Goal: Communication & Community: Answer question/provide support

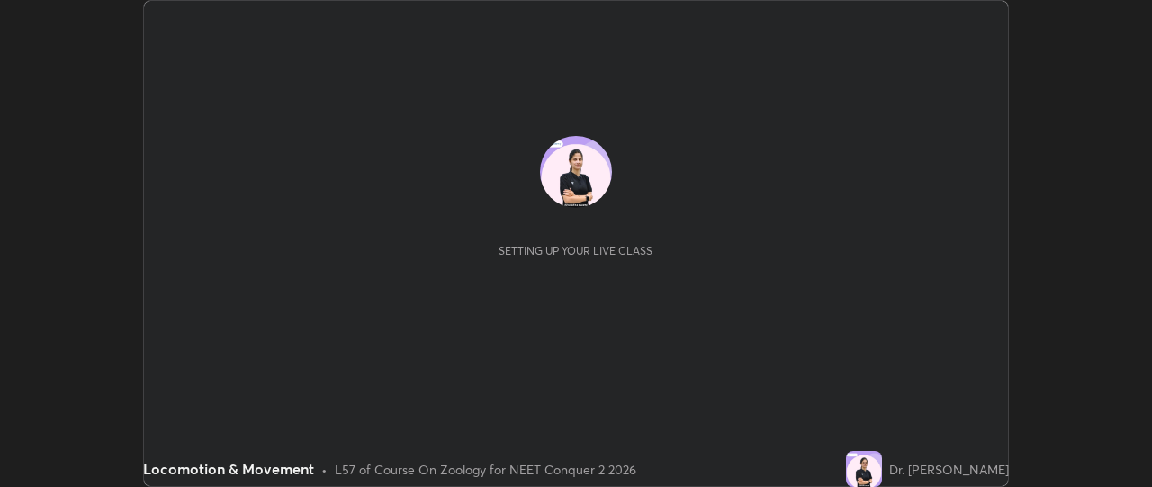
scroll to position [487, 1151]
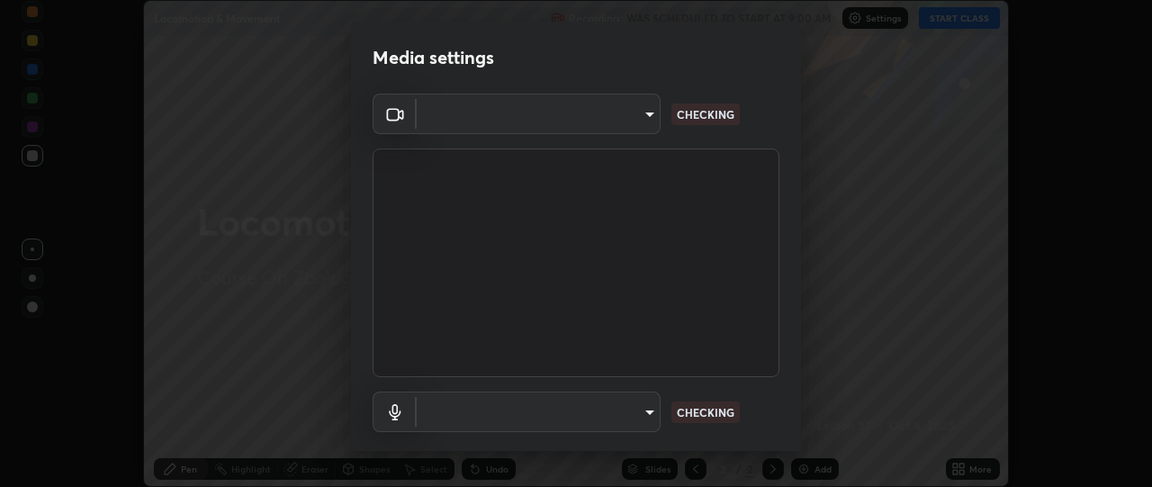
type input "49ae221ac10e7450fae1aa5d9d074b6745a4d7b76778b29691f85c0d3e1dda1d"
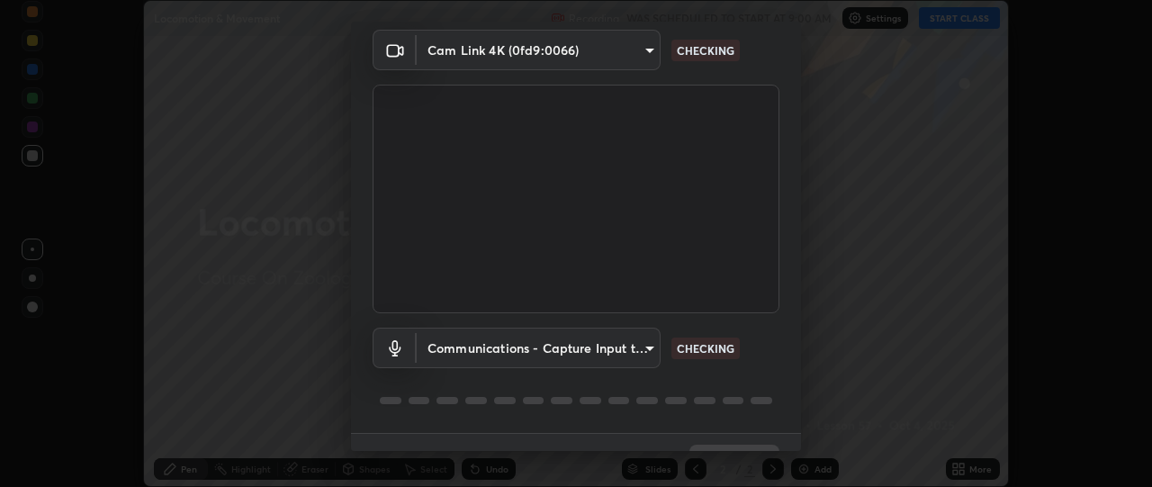
scroll to position [103, 0]
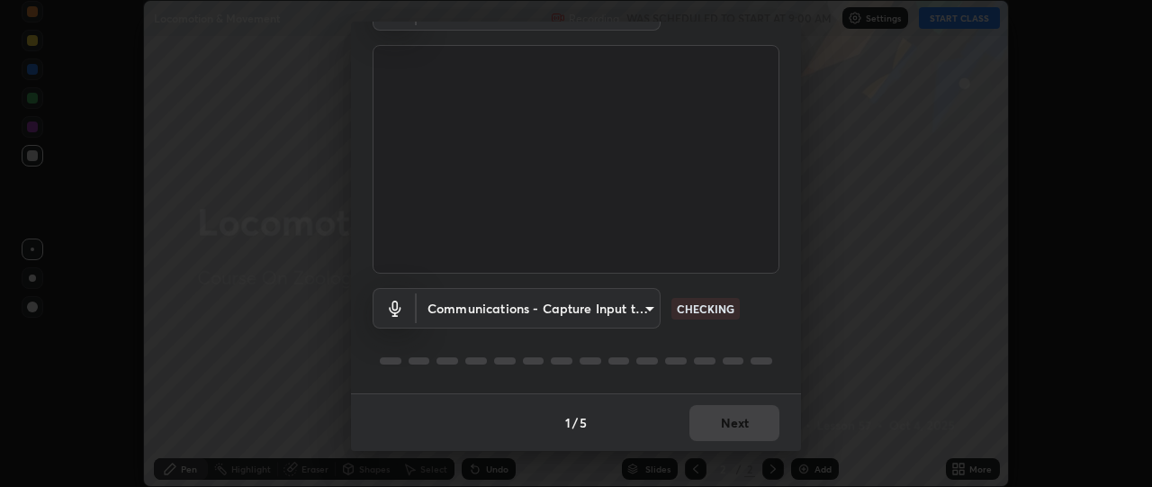
click at [652, 309] on body "Erase all Locomotion & Movement Recording WAS SCHEDULED TO START AT 9:00 AM Set…" at bounding box center [576, 243] width 1152 height 487
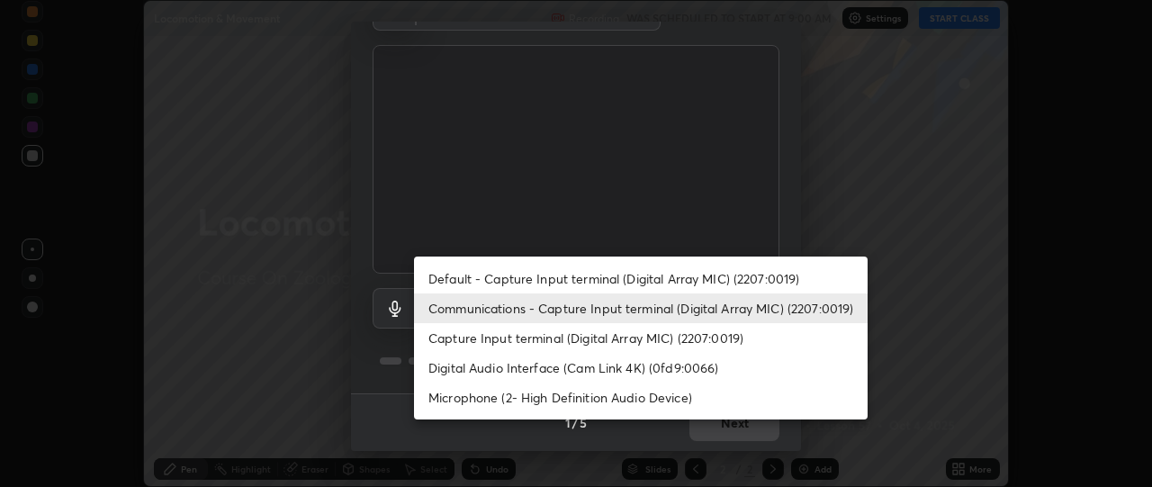
click at [648, 280] on li "Default - Capture Input terminal (Digital Array MIC) (2207:0019)" at bounding box center [640, 279] width 453 height 30
type input "default"
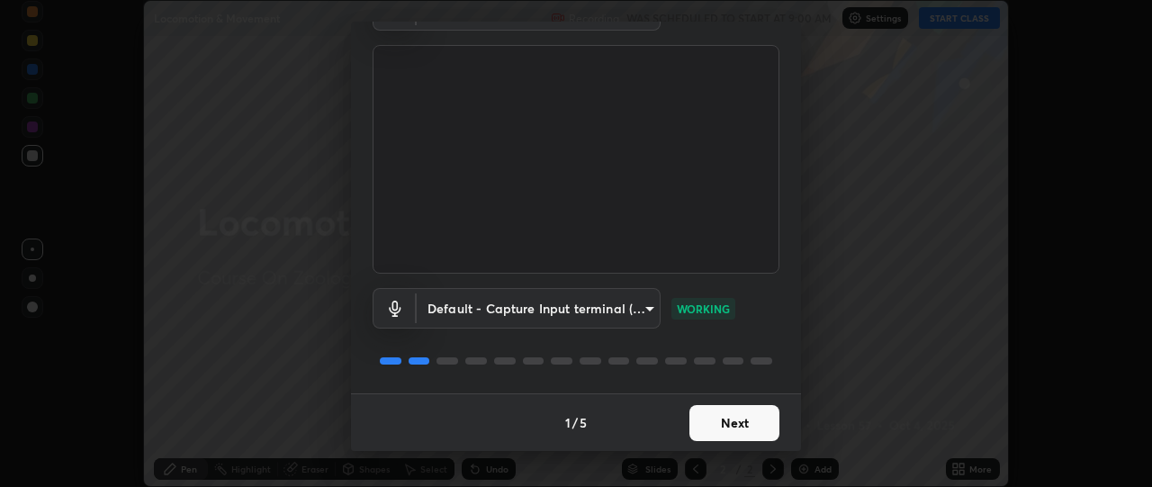
click at [745, 435] on button "Next" at bounding box center [734, 423] width 90 height 36
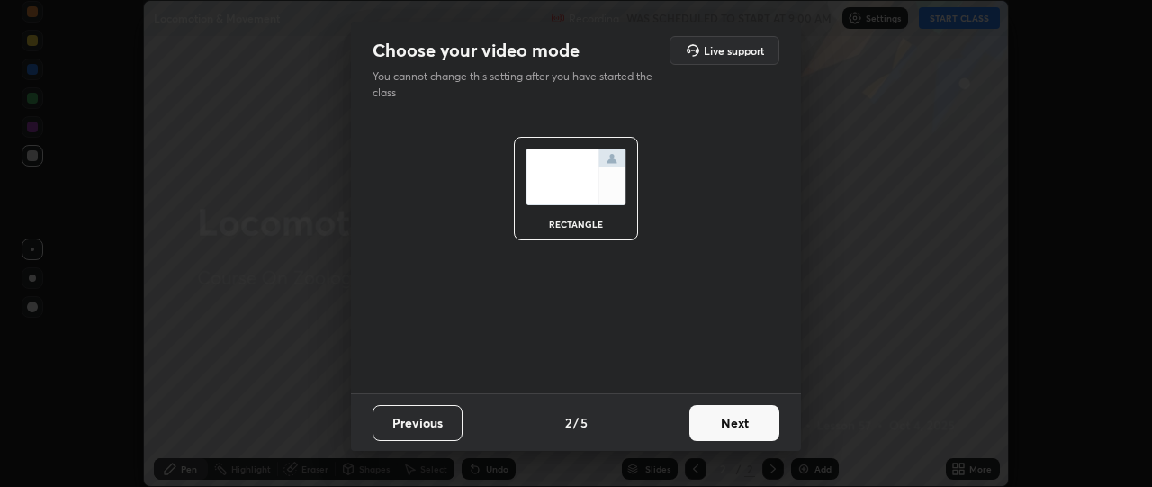
scroll to position [0, 0]
click at [758, 432] on button "Next" at bounding box center [734, 423] width 90 height 36
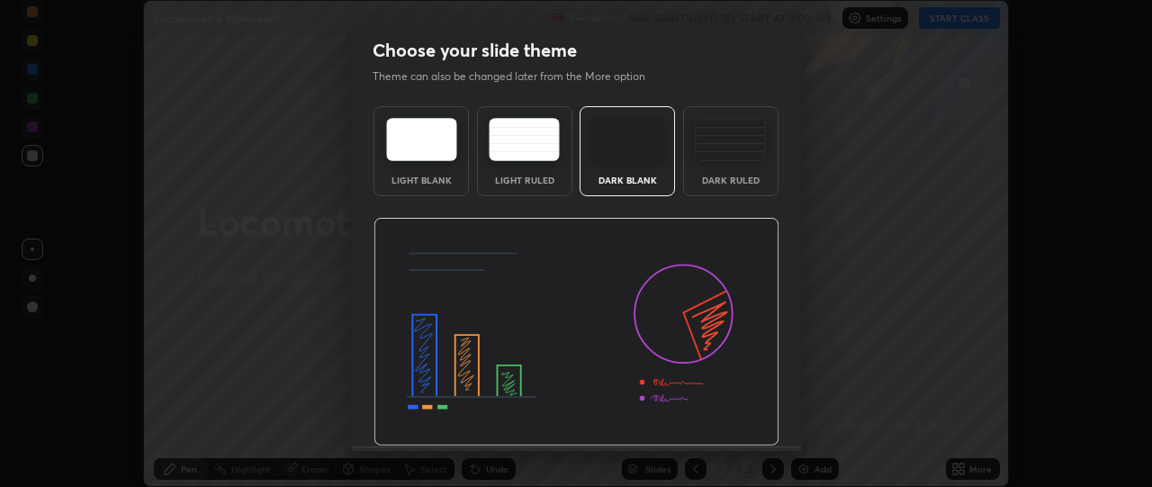
click at [767, 431] on img at bounding box center [576, 332] width 406 height 229
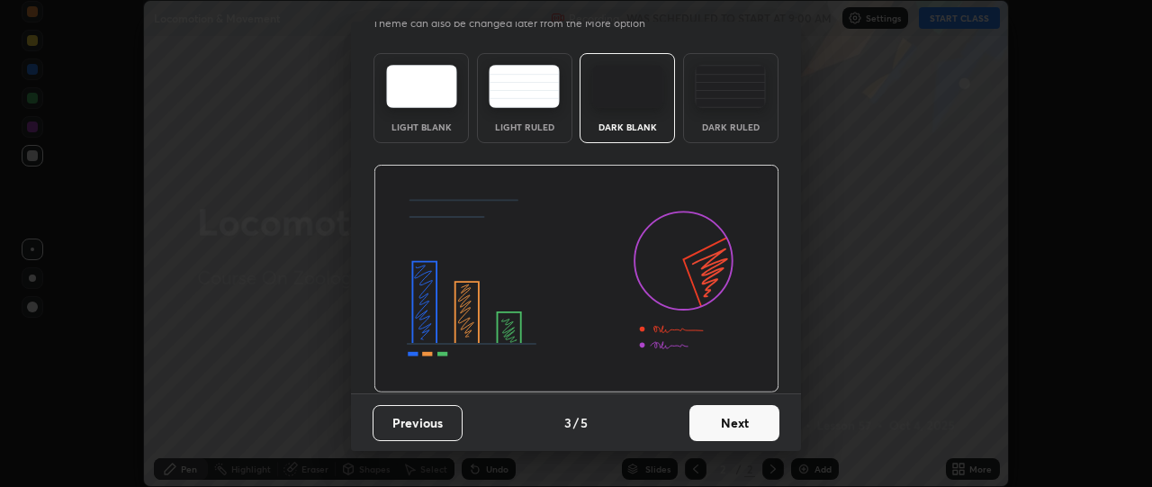
click at [729, 422] on button "Next" at bounding box center [734, 423] width 90 height 36
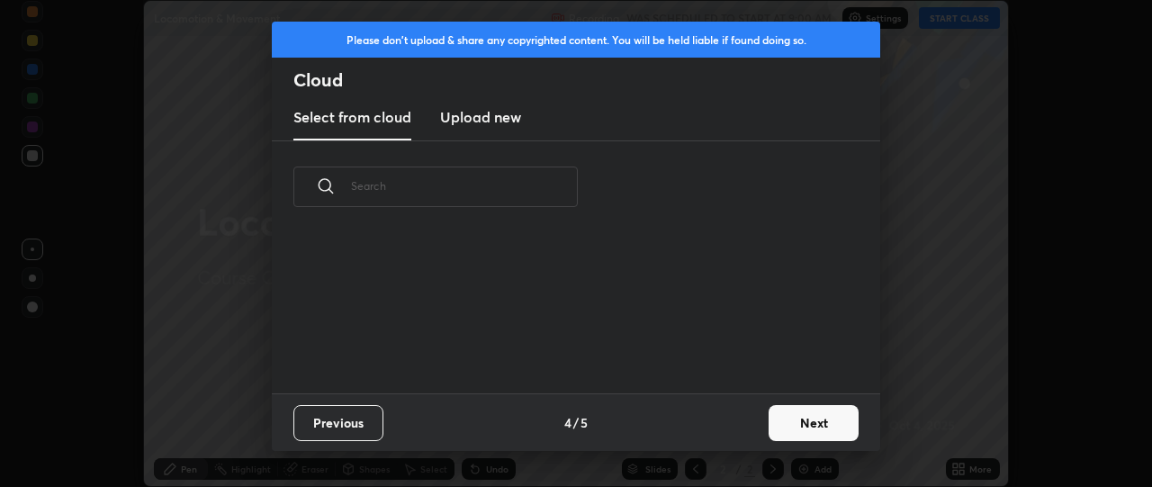
scroll to position [0, 0]
click at [789, 419] on button "Next" at bounding box center [813, 423] width 90 height 36
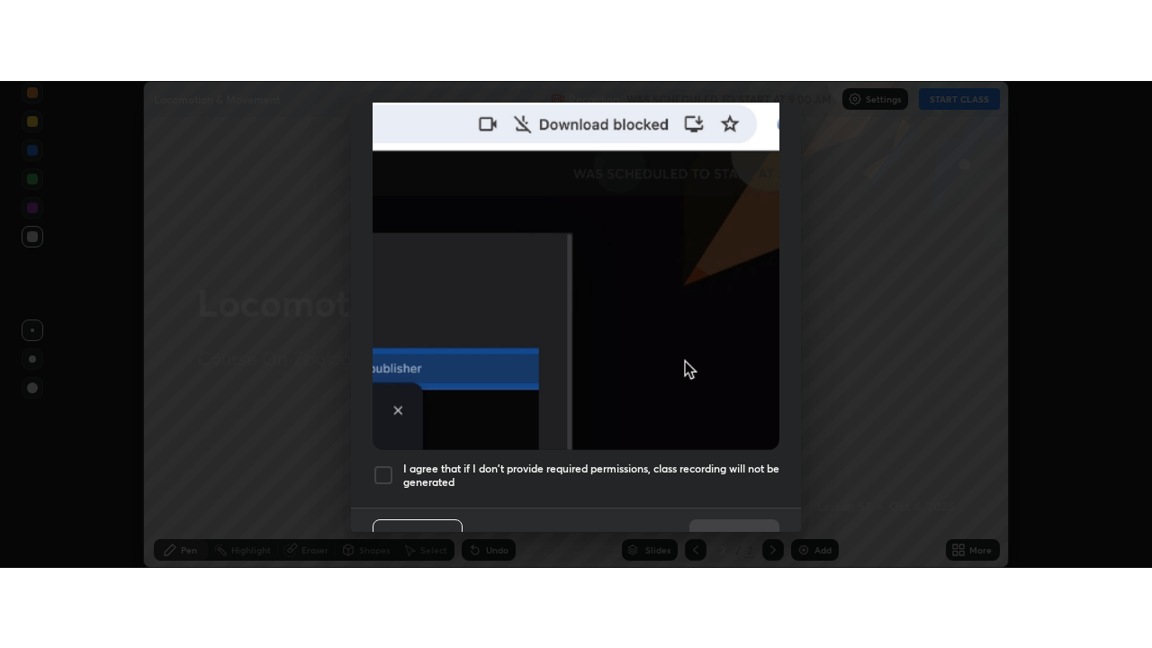
scroll to position [471, 0]
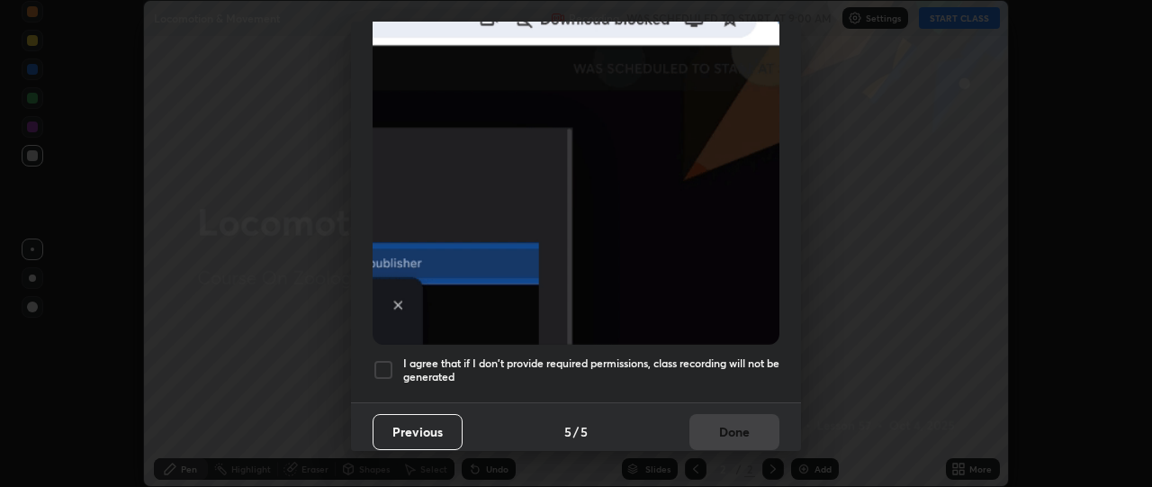
click at [385, 363] on div at bounding box center [383, 370] width 22 height 22
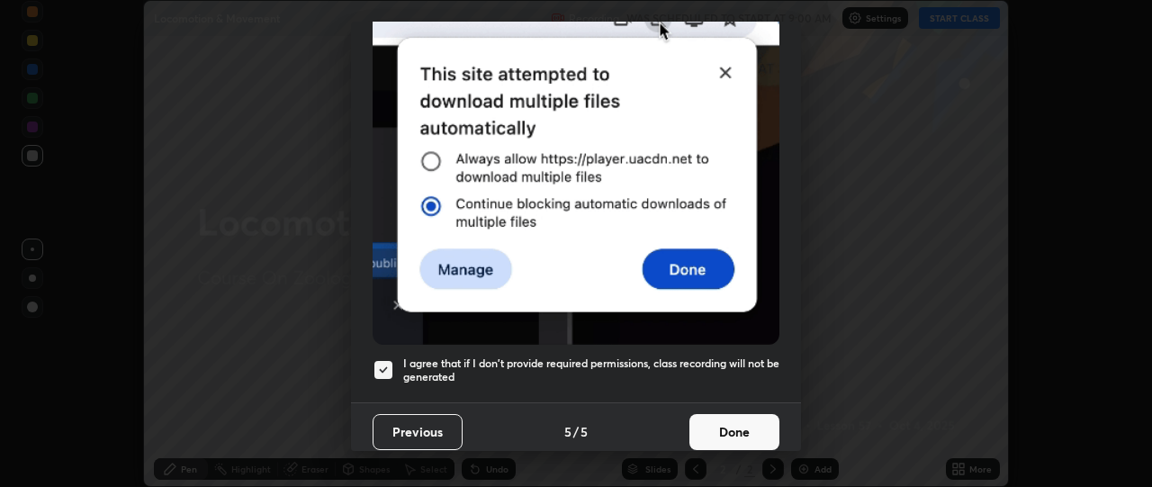
click at [740, 425] on button "Done" at bounding box center [734, 432] width 90 height 36
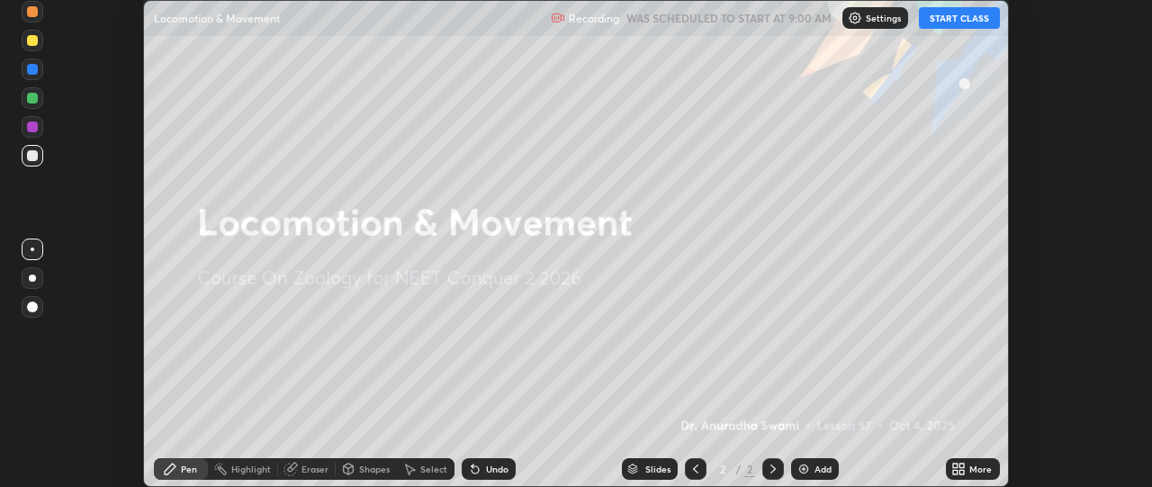
click at [972, 22] on button "START CLASS" at bounding box center [959, 18] width 81 height 22
click at [955, 466] on icon at bounding box center [955, 465] width 4 height 4
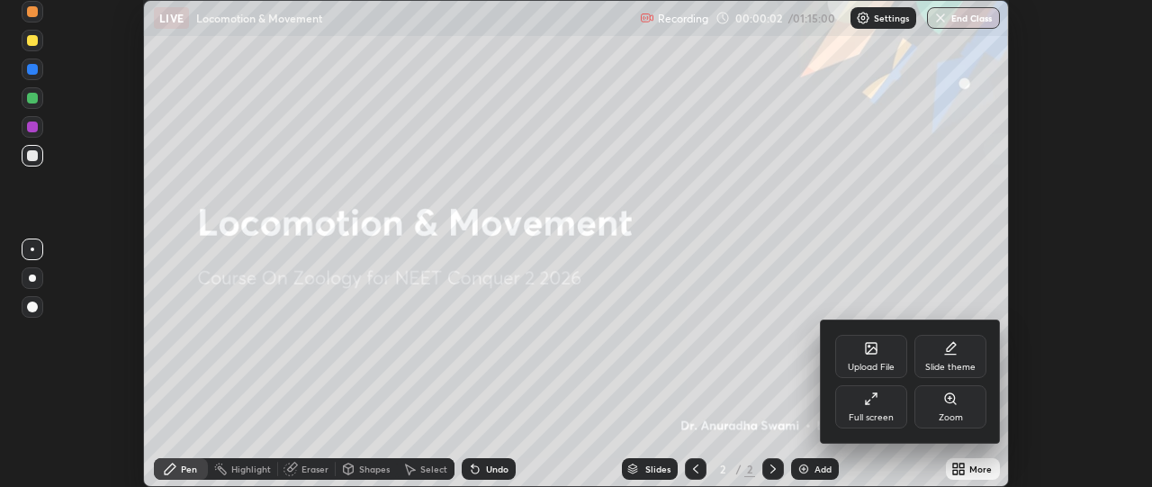
click at [877, 399] on icon at bounding box center [871, 398] width 14 height 14
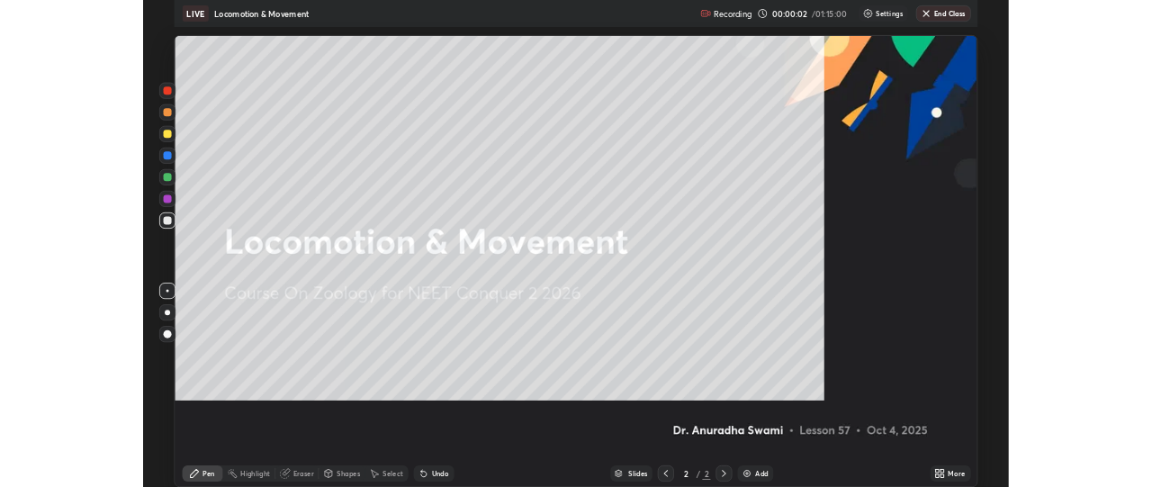
scroll to position [648, 1152]
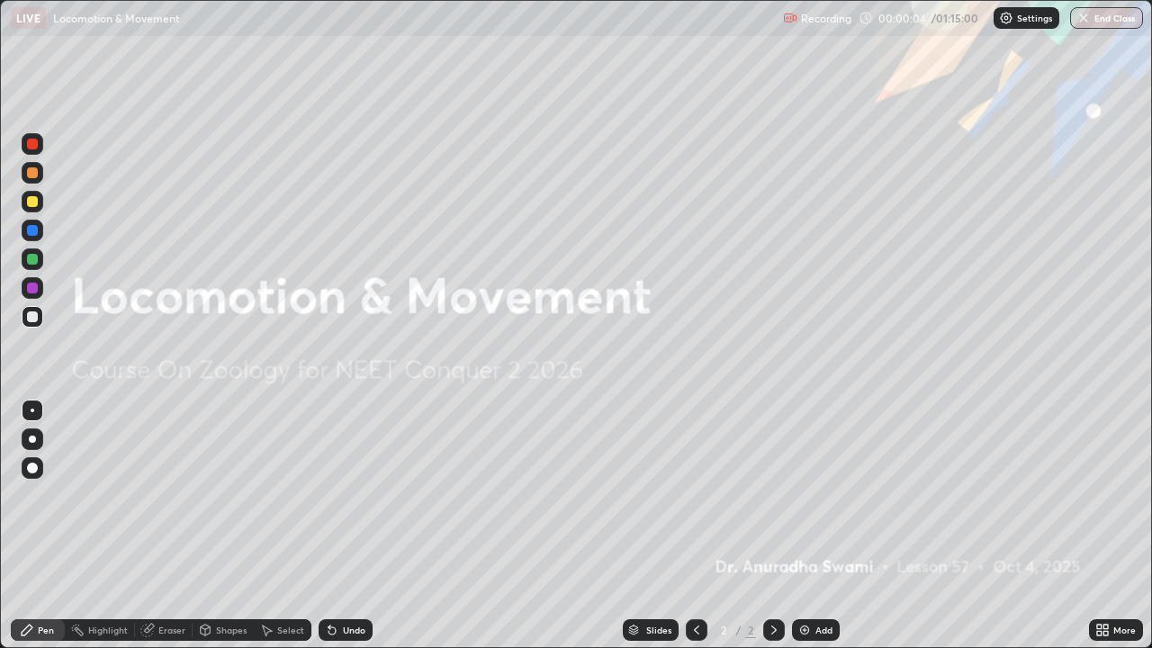
click at [1099, 486] on icon at bounding box center [1099, 633] width 4 height 4
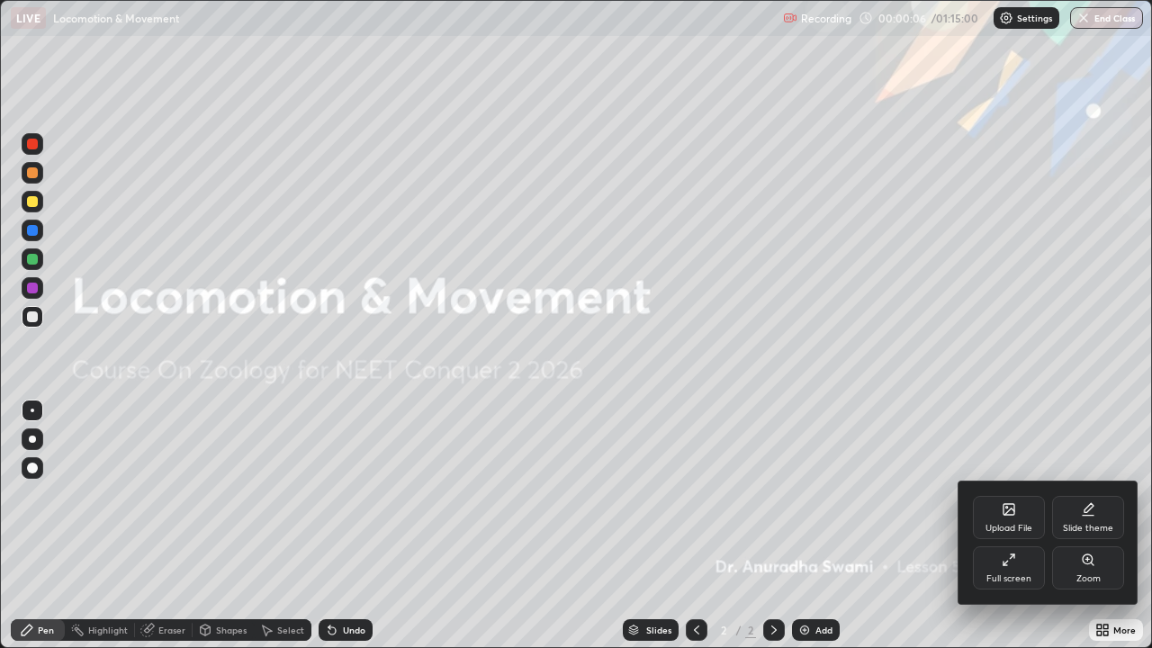
click at [1008, 486] on icon at bounding box center [1008, 559] width 14 height 14
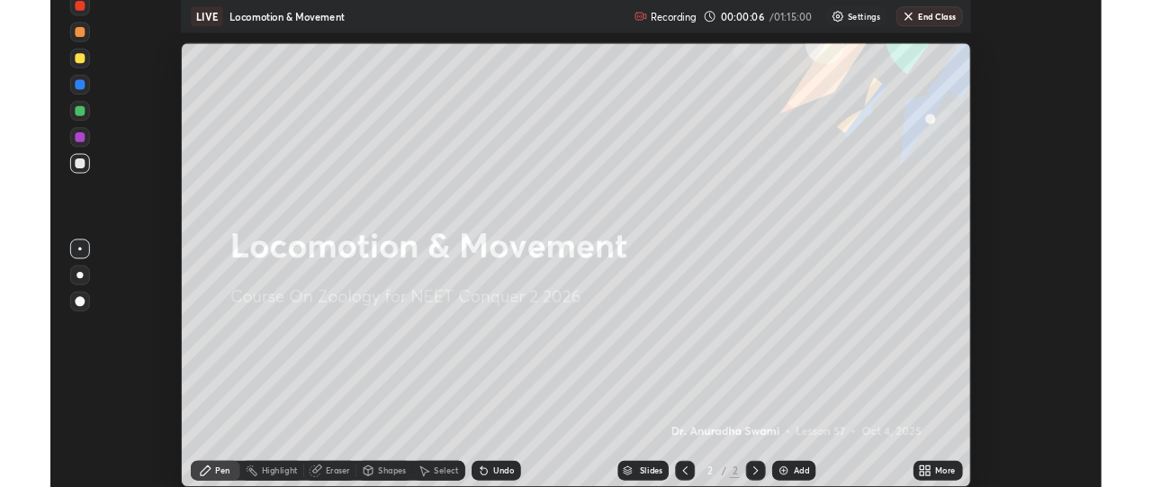
scroll to position [89484, 88819]
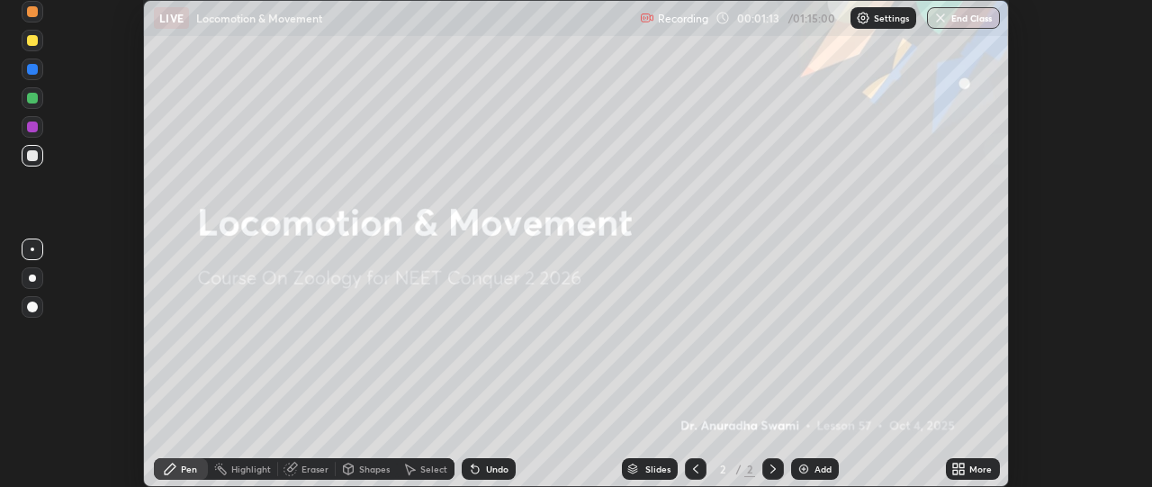
click at [956, 468] on icon at bounding box center [958, 469] width 14 height 14
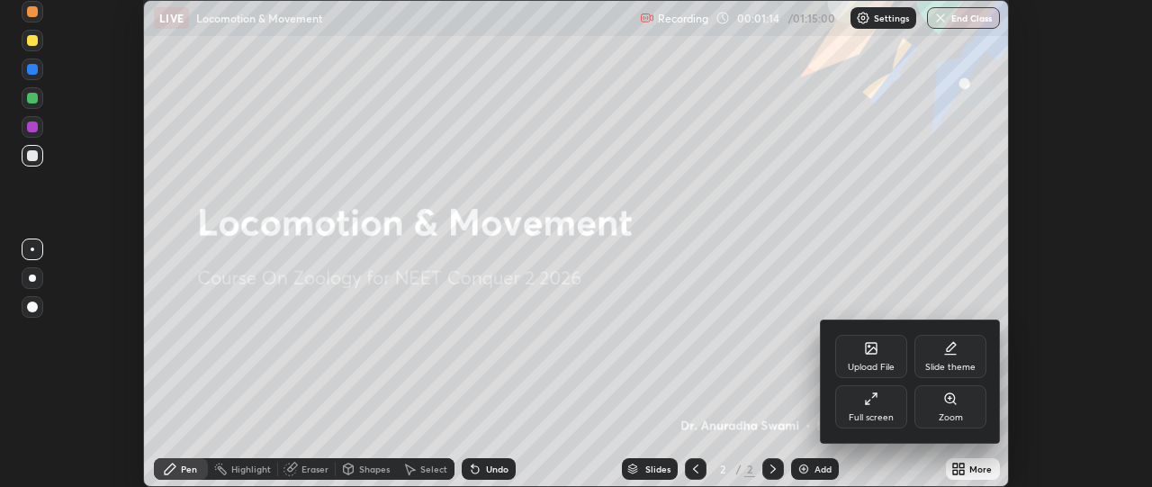
click at [875, 350] on icon at bounding box center [871, 350] width 10 height 6
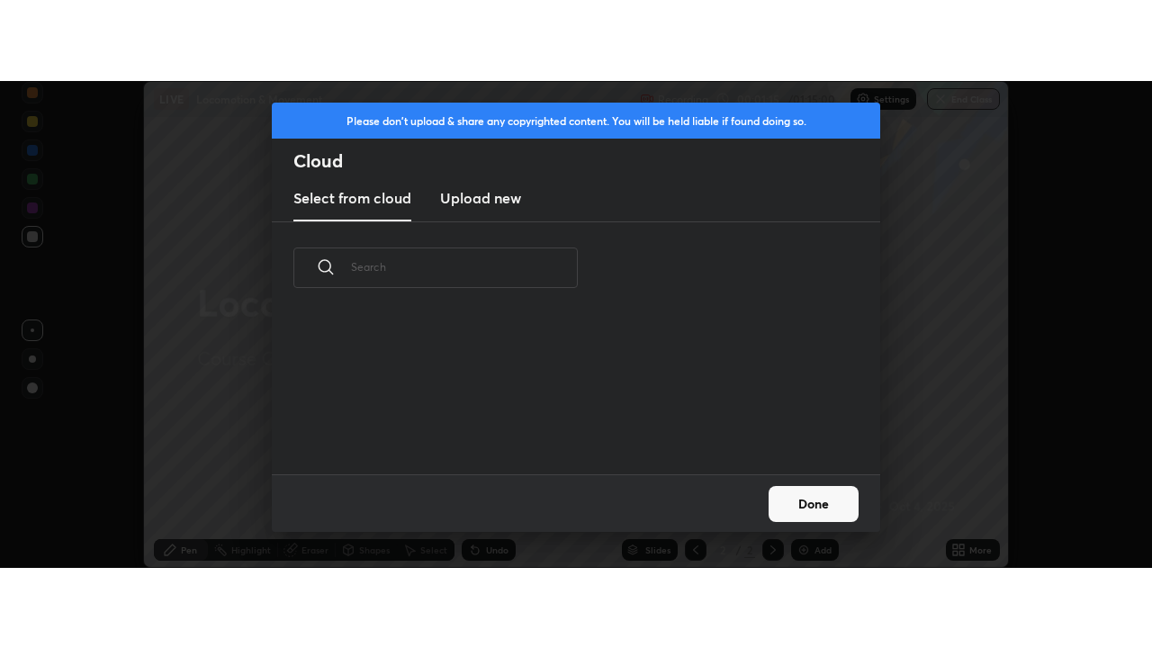
scroll to position [160, 578]
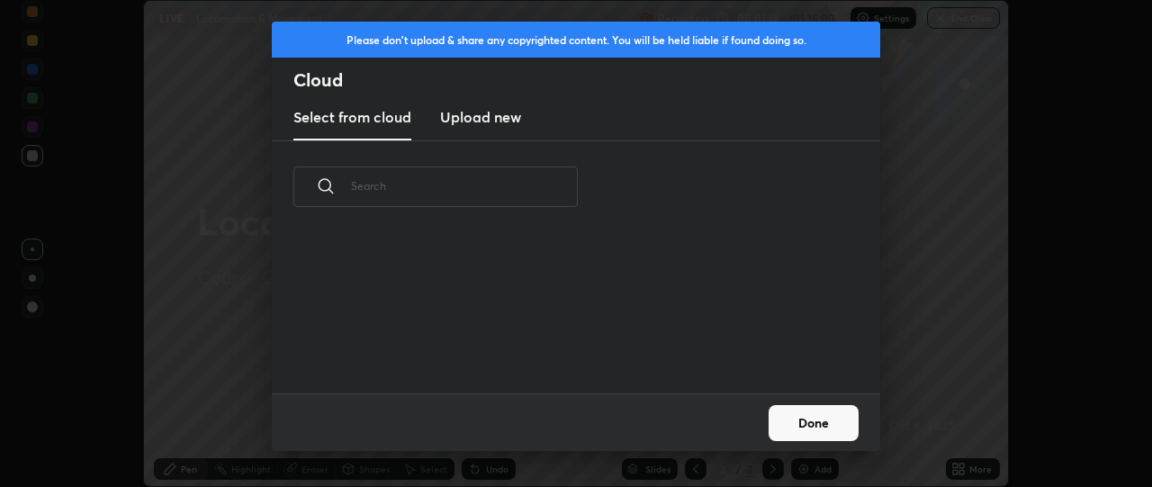
click at [505, 112] on h3 "Upload new" at bounding box center [480, 117] width 81 height 22
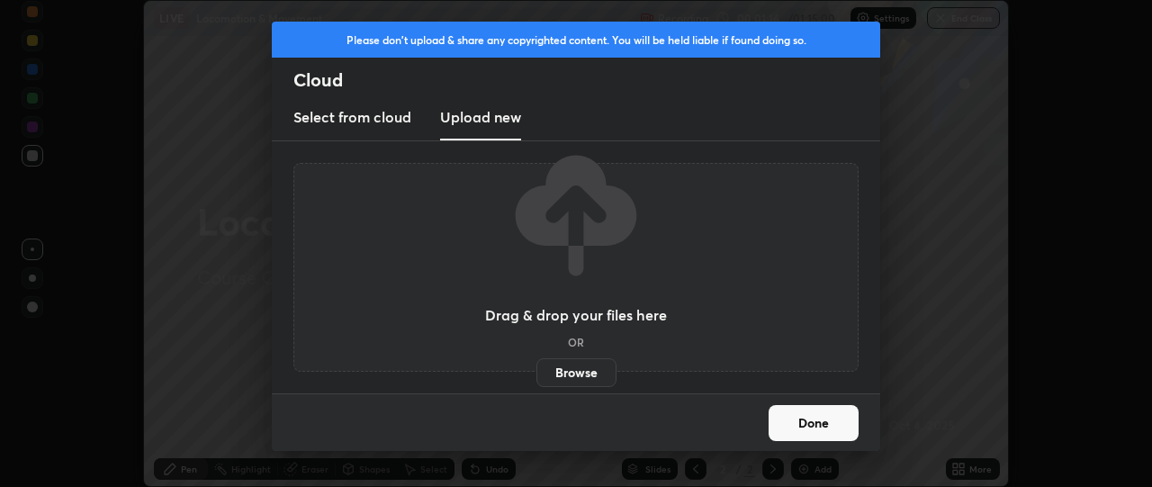
click at [593, 373] on label "Browse" at bounding box center [576, 372] width 80 height 29
click at [536, 373] on input "Browse" at bounding box center [536, 372] width 0 height 29
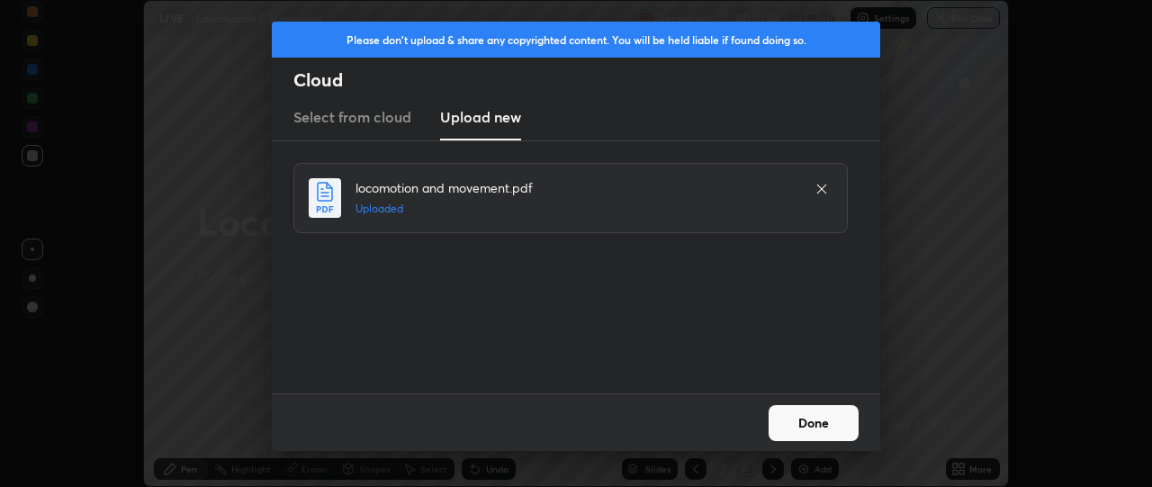
click at [817, 426] on button "Done" at bounding box center [813, 423] width 90 height 36
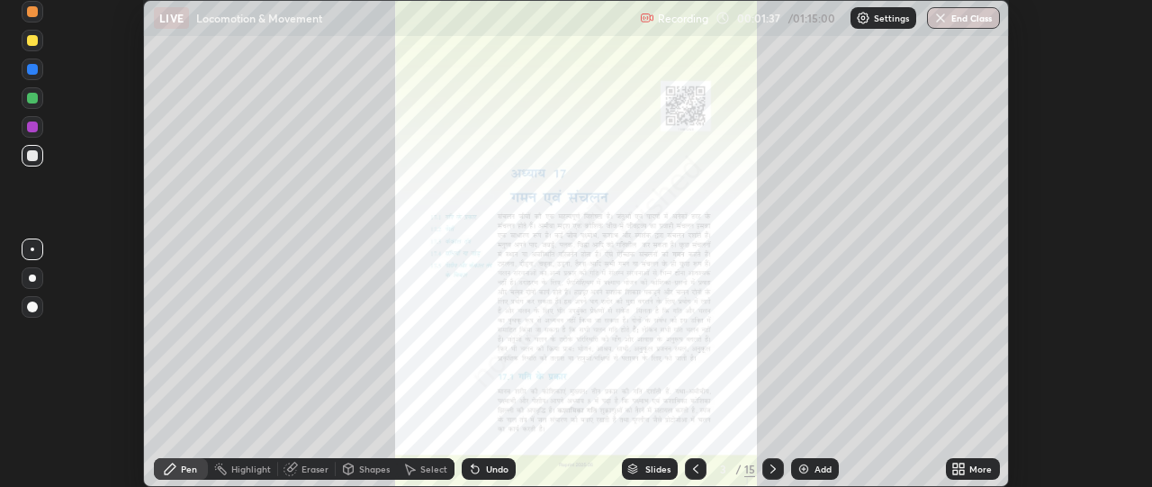
click at [962, 471] on icon at bounding box center [962, 472] width 4 height 4
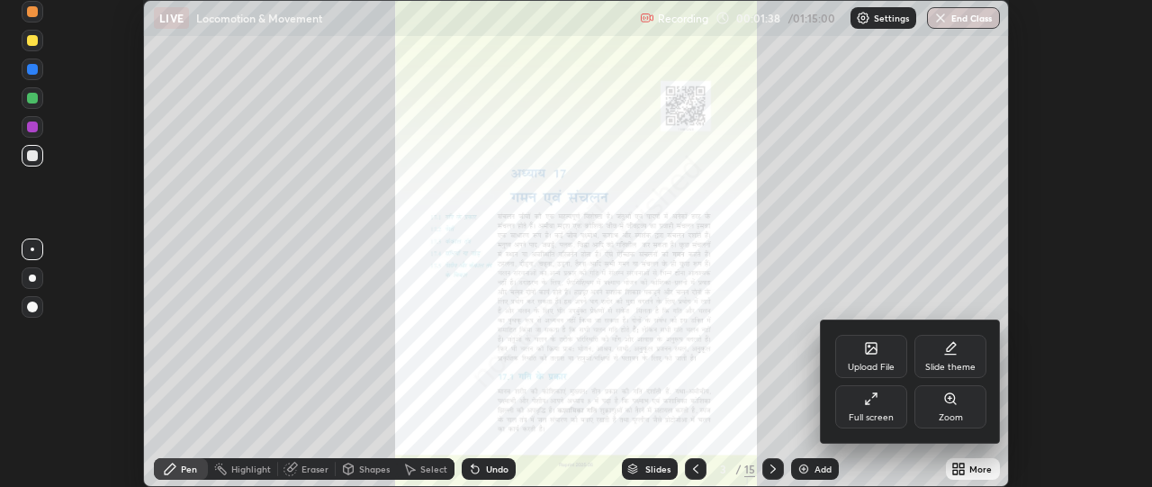
click at [875, 405] on icon at bounding box center [871, 398] width 14 height 14
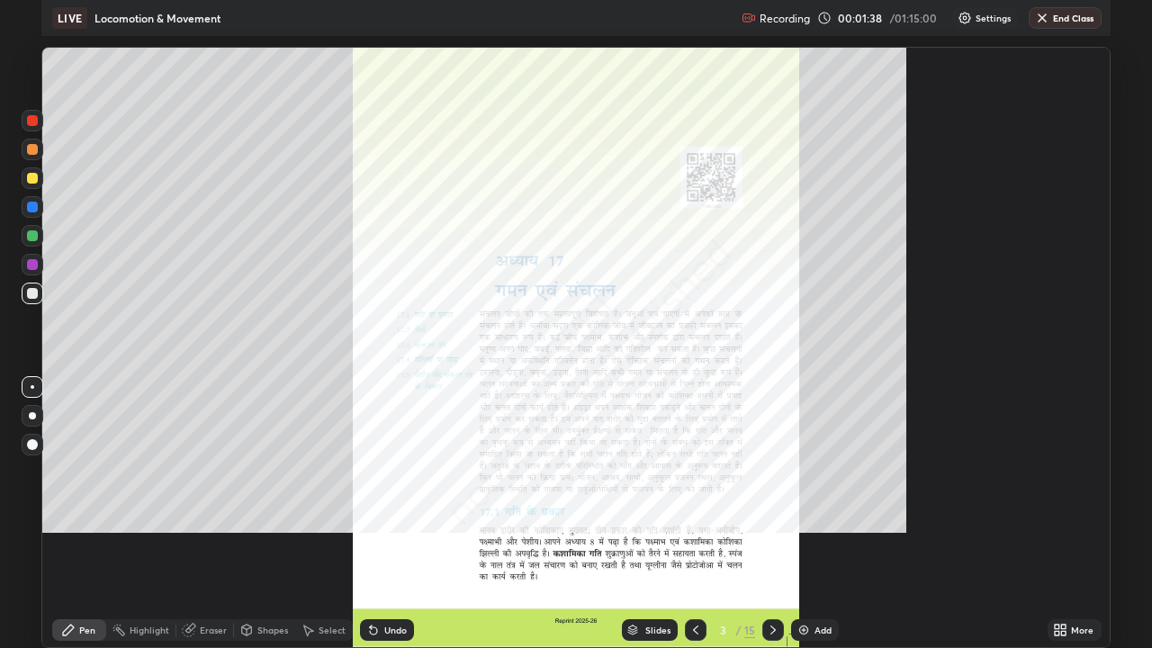
scroll to position [648, 1152]
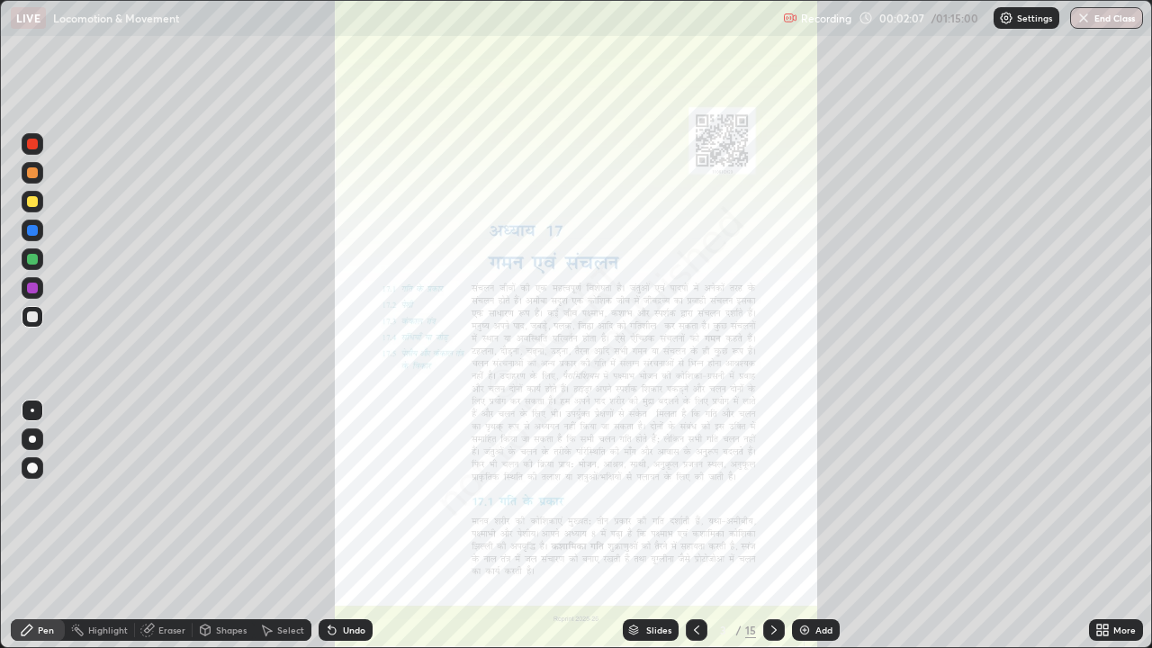
click at [37, 291] on div at bounding box center [33, 288] width 22 height 22
click at [777, 486] on icon at bounding box center [774, 630] width 14 height 14
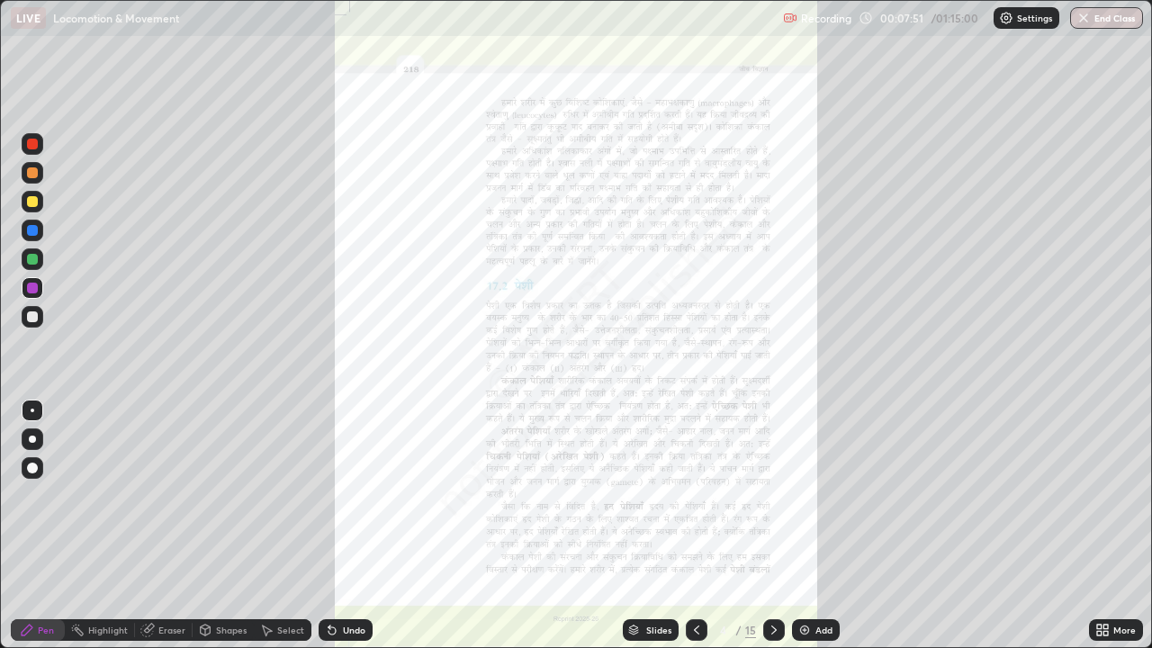
click at [1099, 486] on icon at bounding box center [1099, 626] width 4 height 4
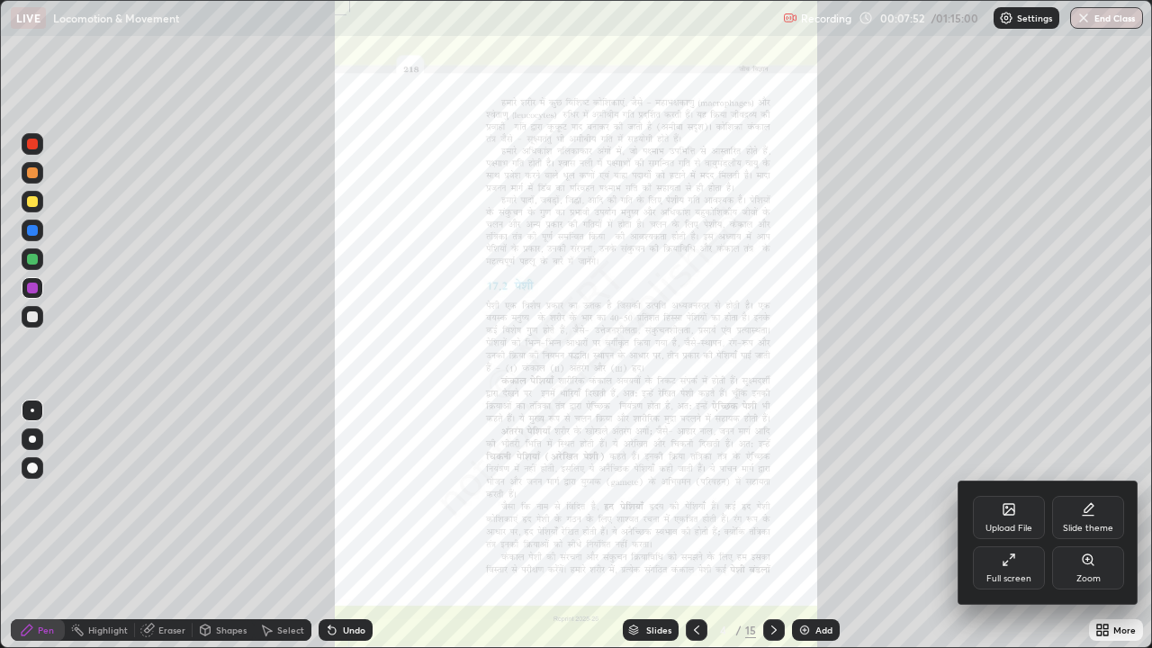
click at [1088, 486] on div "Zoom" at bounding box center [1088, 578] width 24 height 9
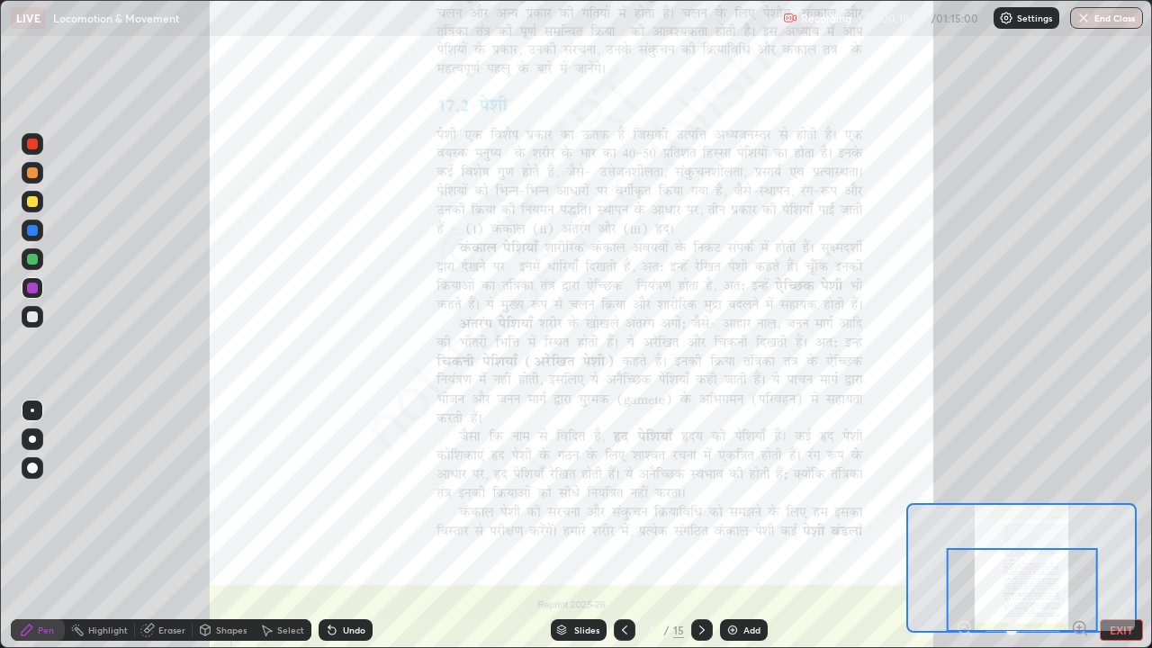
click at [698, 486] on icon at bounding box center [702, 630] width 14 height 14
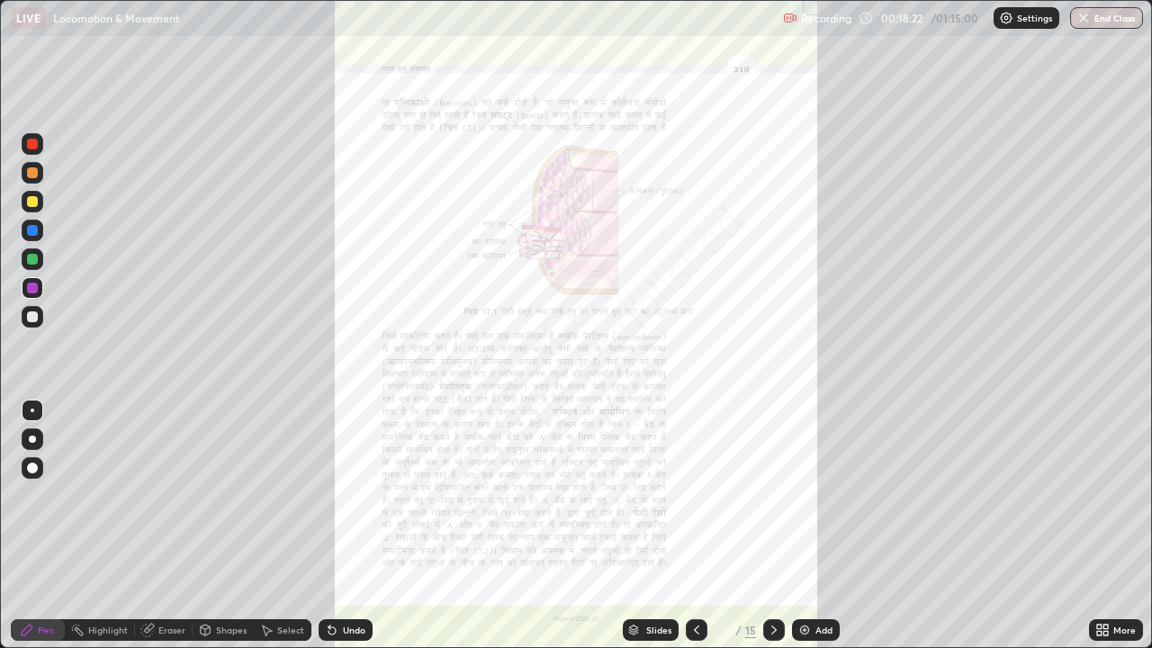
click at [1099, 486] on icon at bounding box center [1099, 626] width 4 height 4
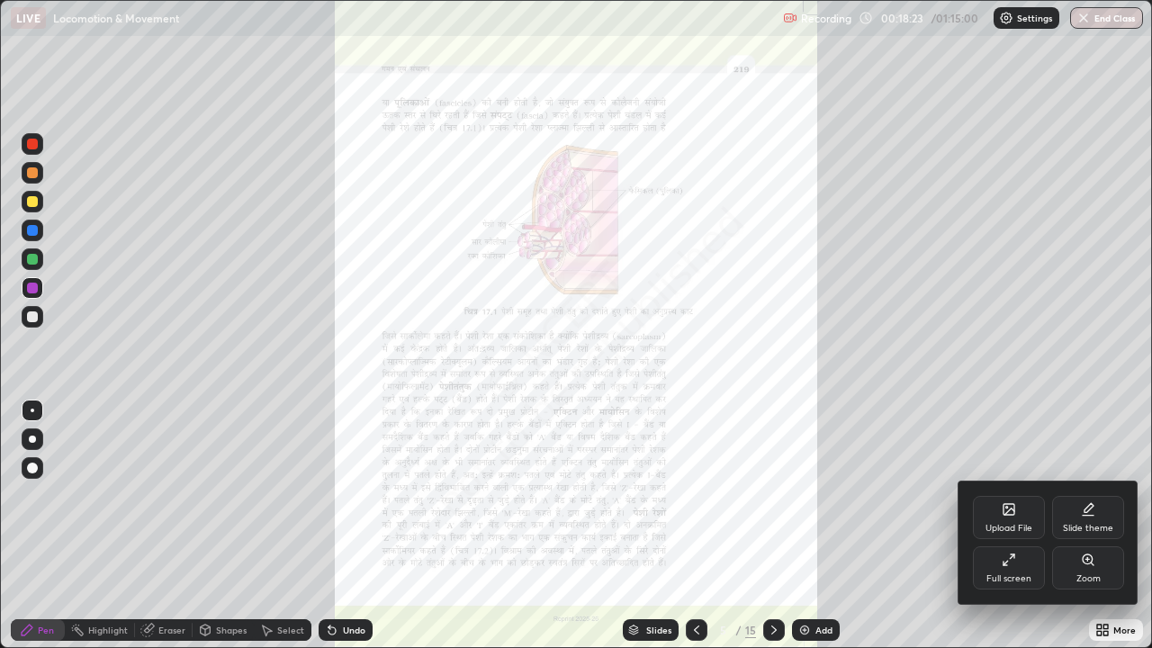
click at [1078, 486] on div "Zoom" at bounding box center [1088, 567] width 72 height 43
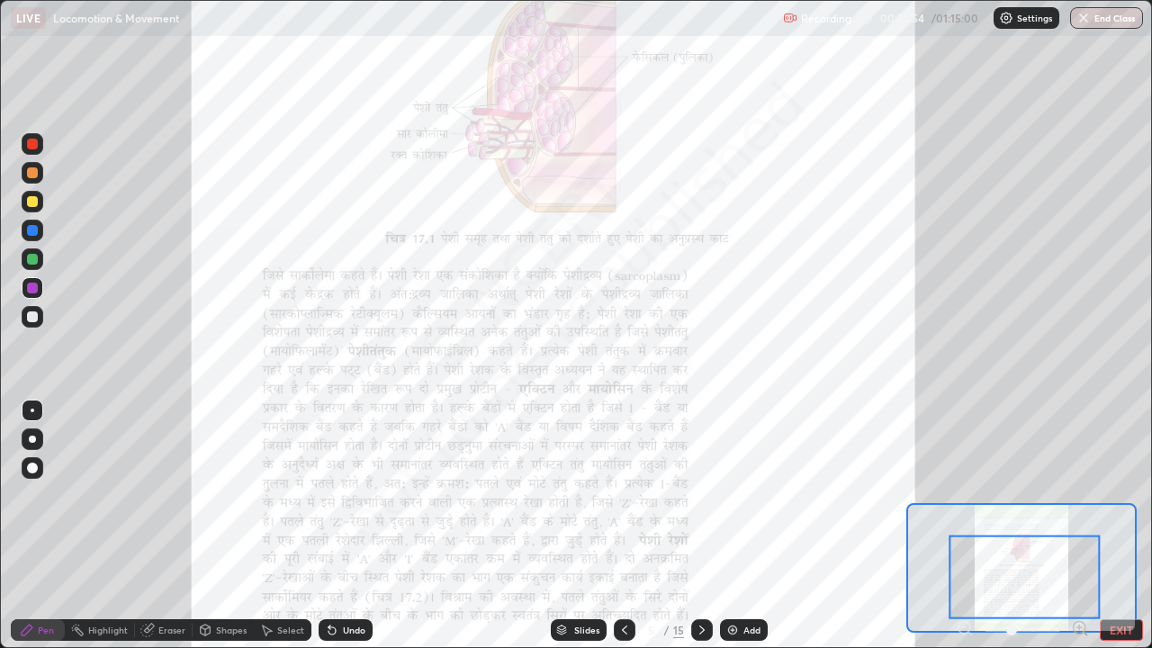
click at [33, 468] on div at bounding box center [32, 467] width 11 height 11
click at [31, 202] on div at bounding box center [32, 201] width 11 height 11
click at [164, 486] on div "Eraser" at bounding box center [171, 629] width 27 height 9
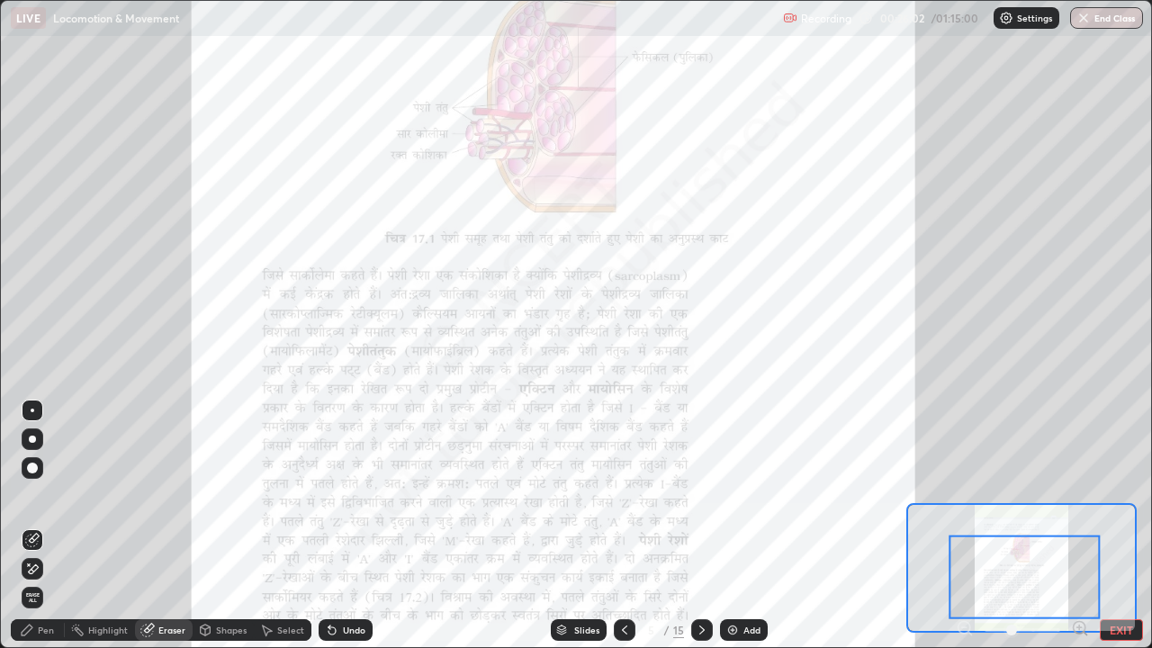
click at [34, 486] on div "Pen" at bounding box center [38, 630] width 54 height 22
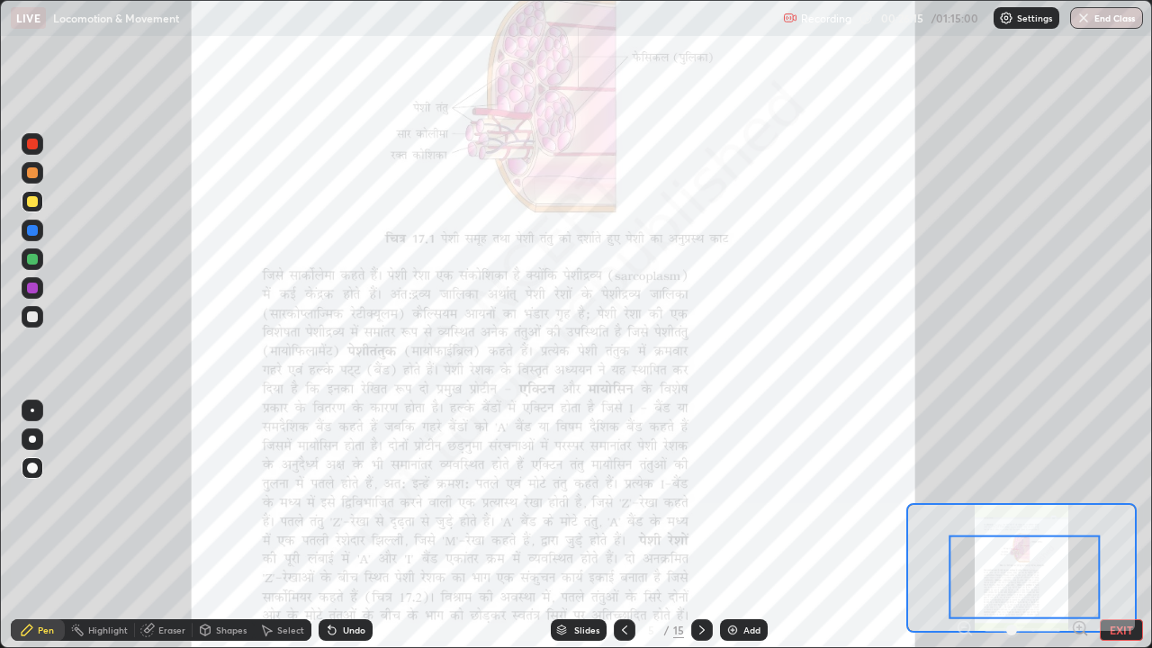
click at [31, 410] on div at bounding box center [33, 410] width 4 height 4
click at [31, 486] on icon at bounding box center [27, 630] width 14 height 14
click at [36, 289] on div at bounding box center [32, 288] width 11 height 11
click at [34, 288] on div at bounding box center [32, 288] width 11 height 11
click at [697, 486] on icon at bounding box center [702, 630] width 14 height 14
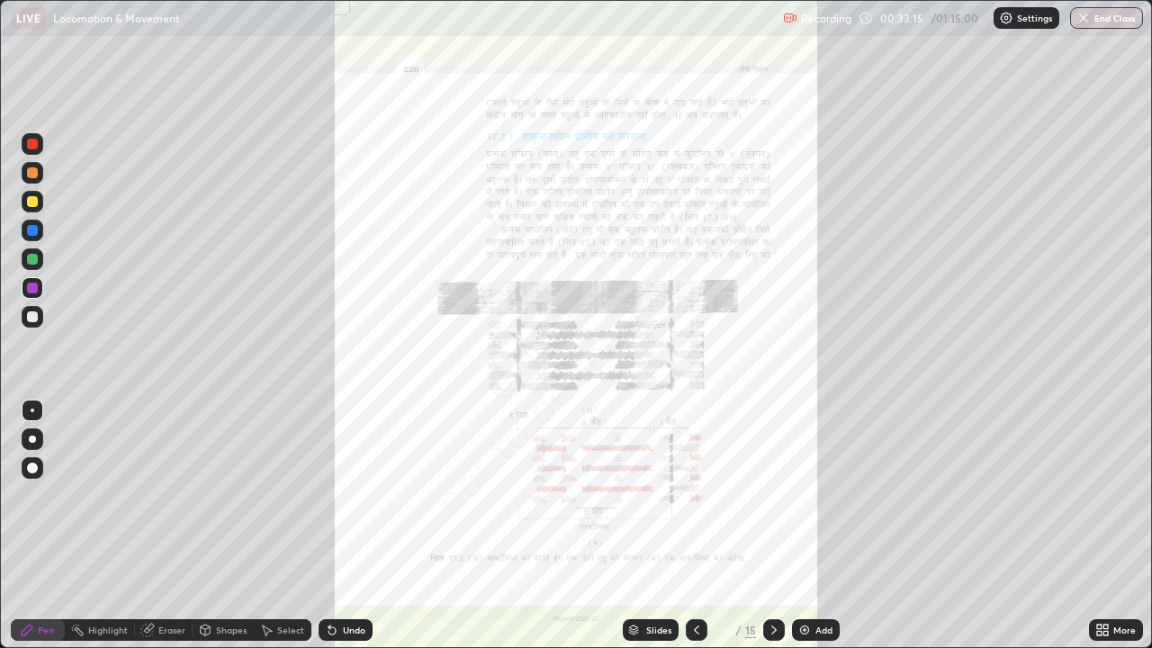
click at [1099, 486] on icon at bounding box center [1099, 626] width 4 height 4
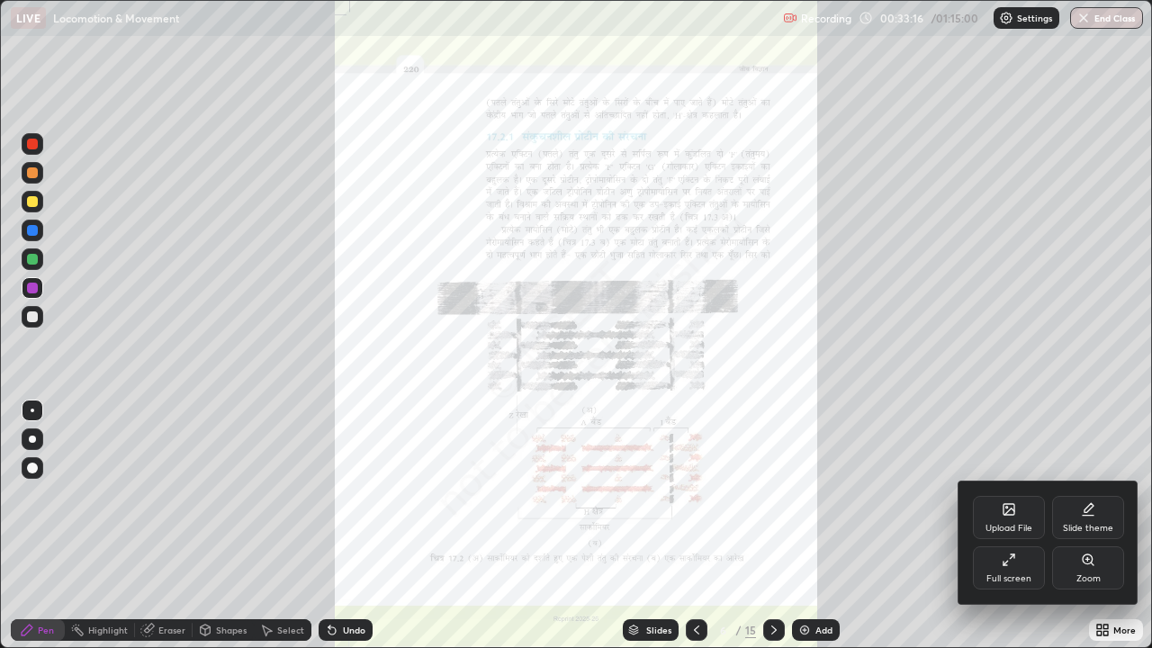
click at [1082, 486] on div "Zoom" at bounding box center [1088, 567] width 72 height 43
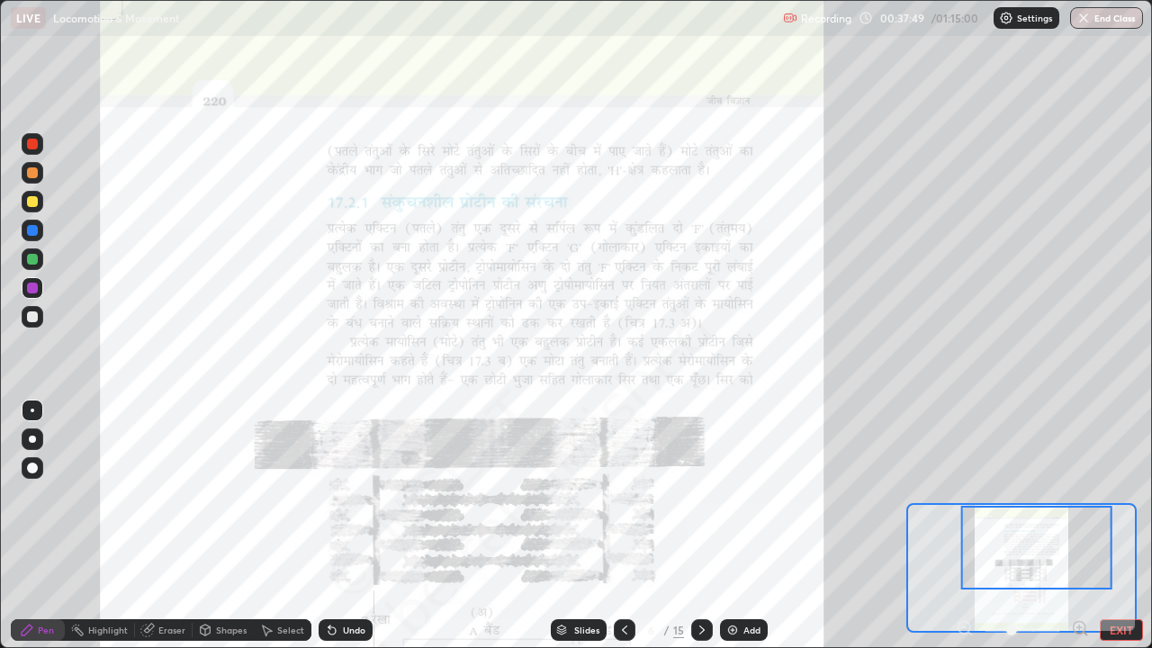
click at [702, 486] on icon at bounding box center [702, 630] width 14 height 14
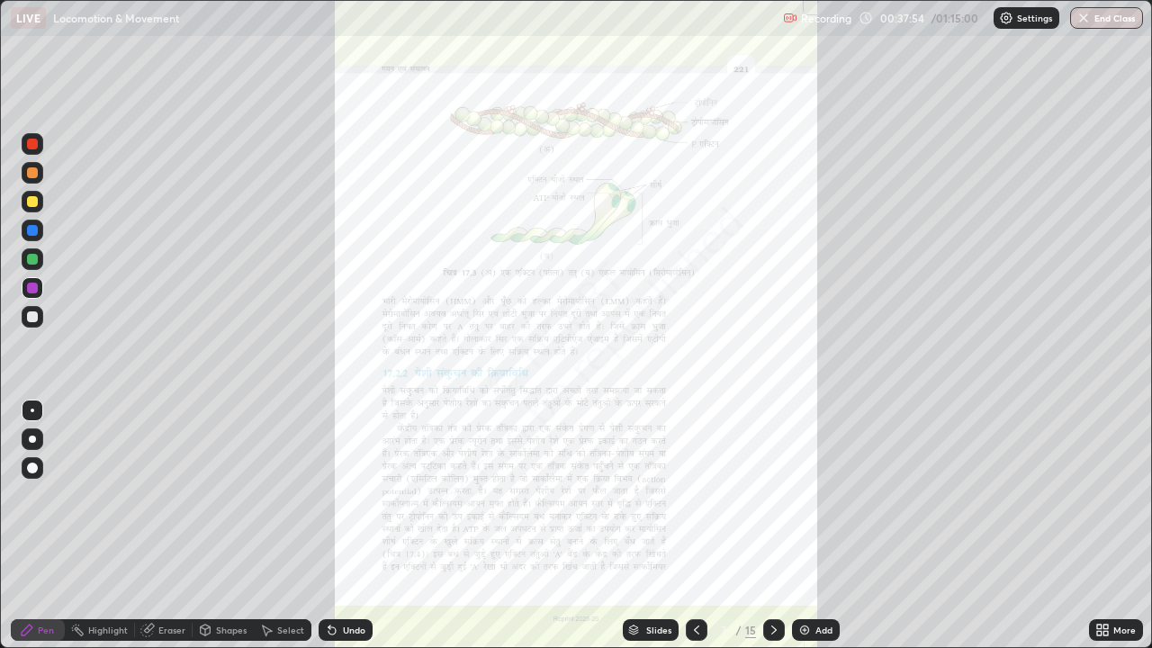
click at [1103, 486] on icon at bounding box center [1105, 626] width 4 height 4
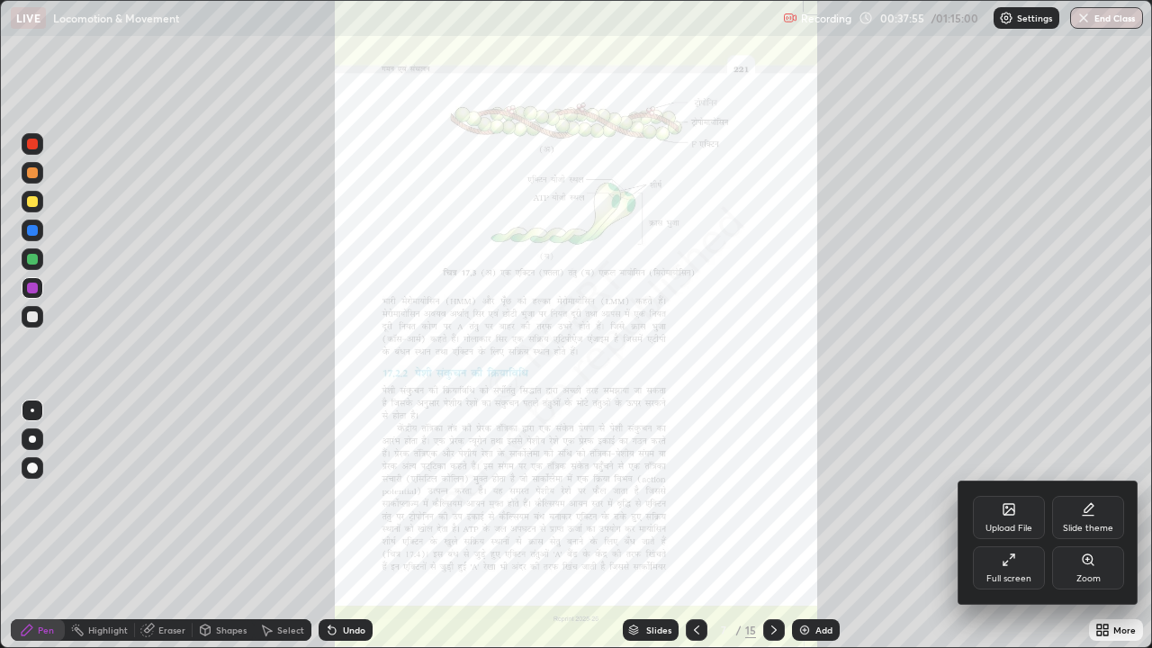
click at [1089, 486] on div "Zoom" at bounding box center [1088, 578] width 24 height 9
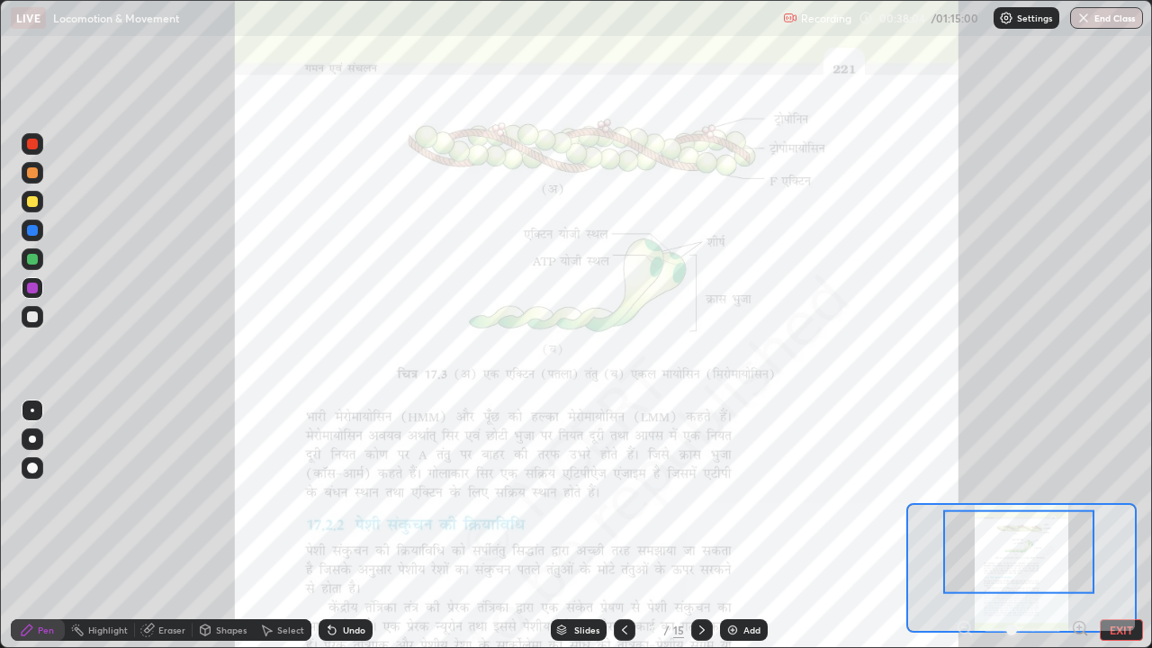
click at [31, 174] on div at bounding box center [32, 172] width 11 height 11
click at [32, 146] on div at bounding box center [32, 144] width 11 height 11
click at [31, 170] on div at bounding box center [32, 172] width 11 height 11
click at [26, 231] on div at bounding box center [33, 231] width 22 height 22
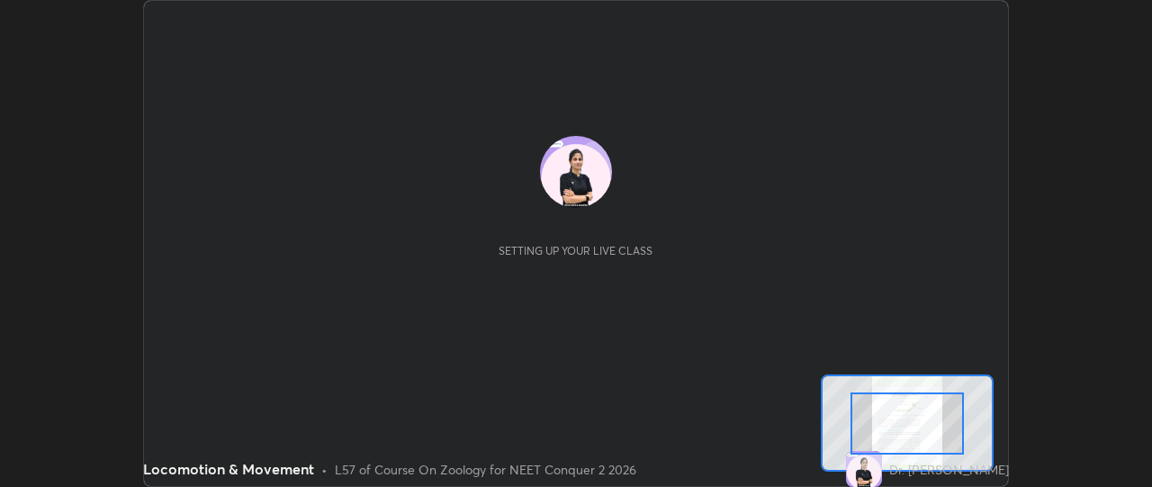
scroll to position [487, 1151]
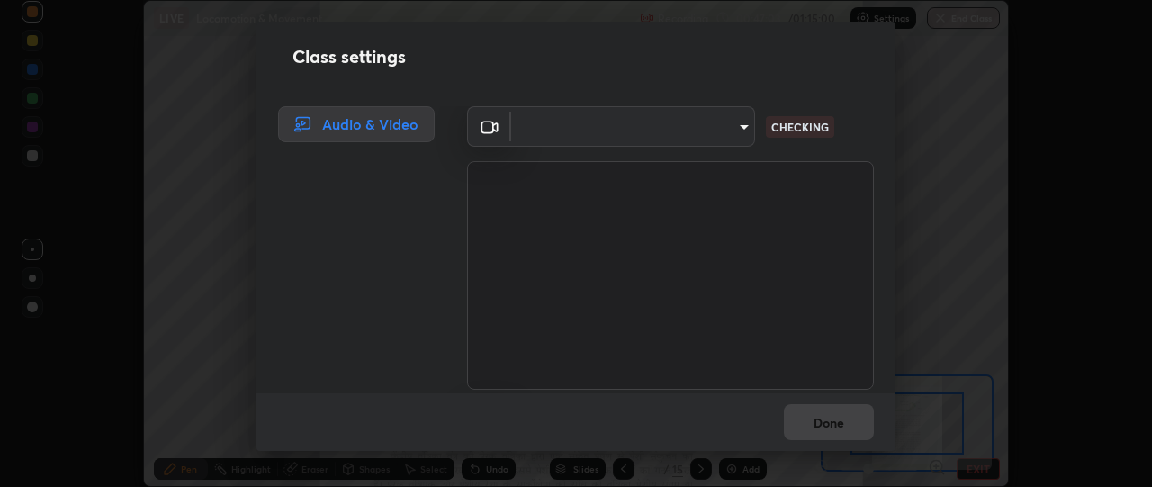
type input "49ae221ac10e7450fae1aa5d9d074b6745a4d7b76778b29691f85c0d3e1dda1d"
type input "default"
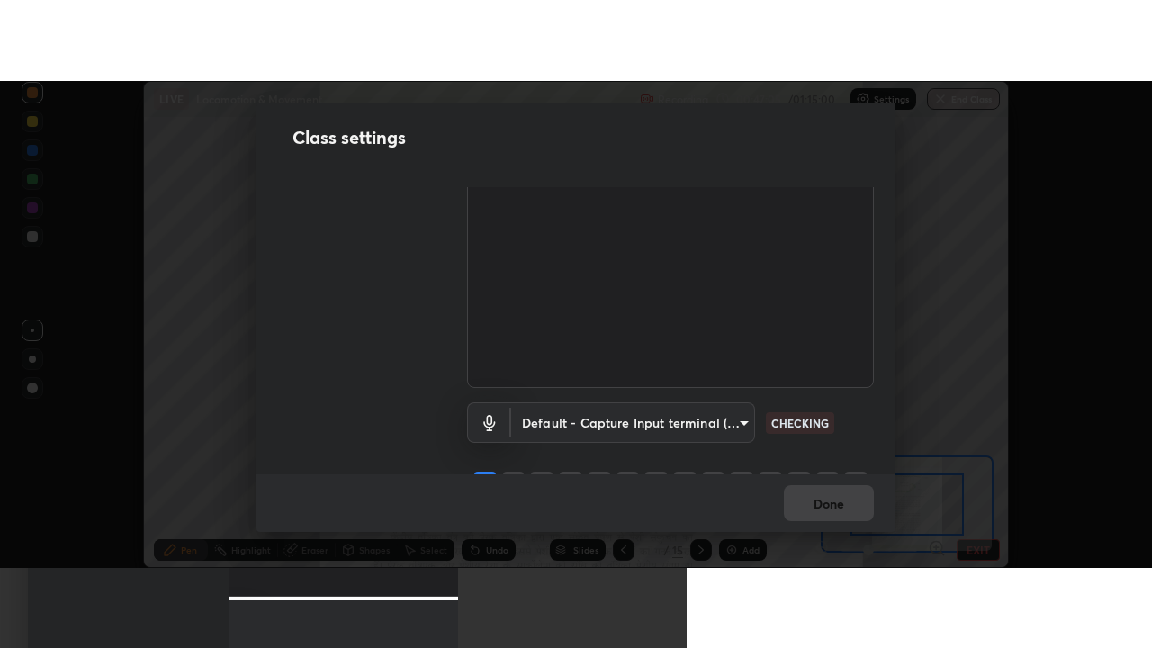
scroll to position [121, 0]
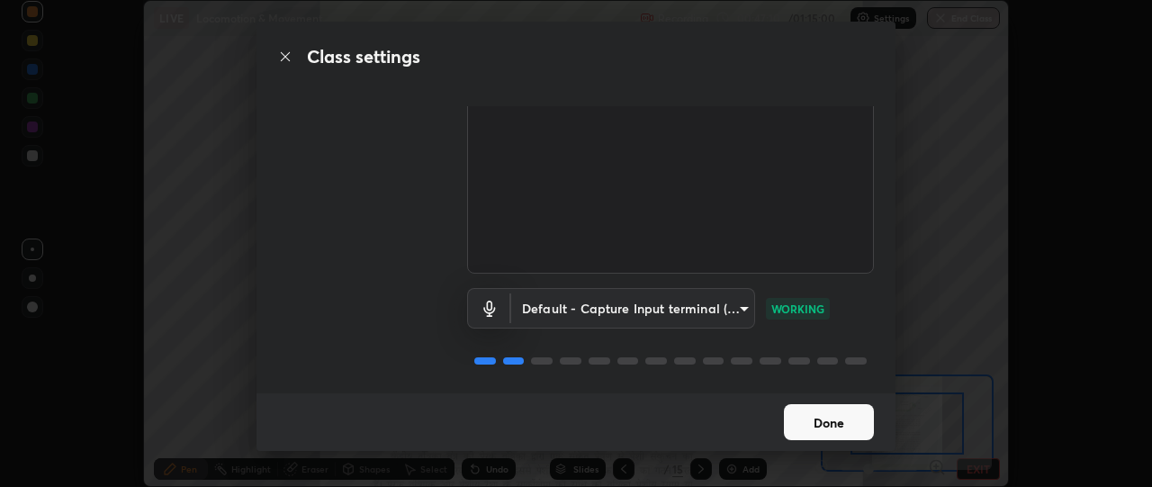
click at [830, 423] on button "Done" at bounding box center [829, 422] width 90 height 36
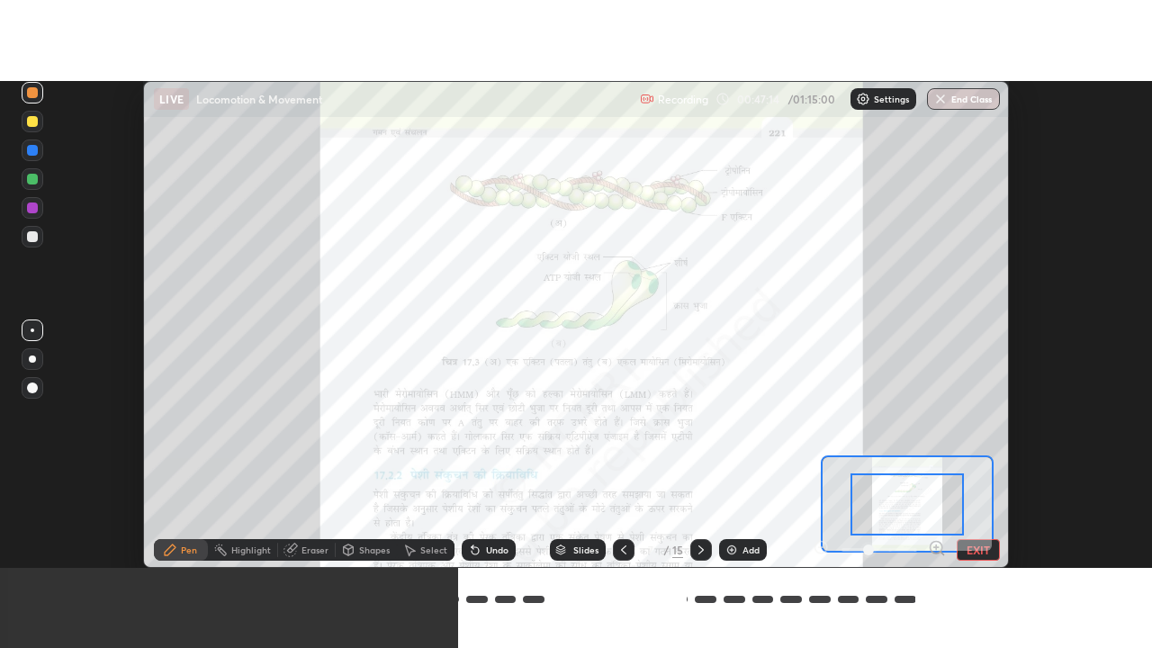
scroll to position [648, 1152]
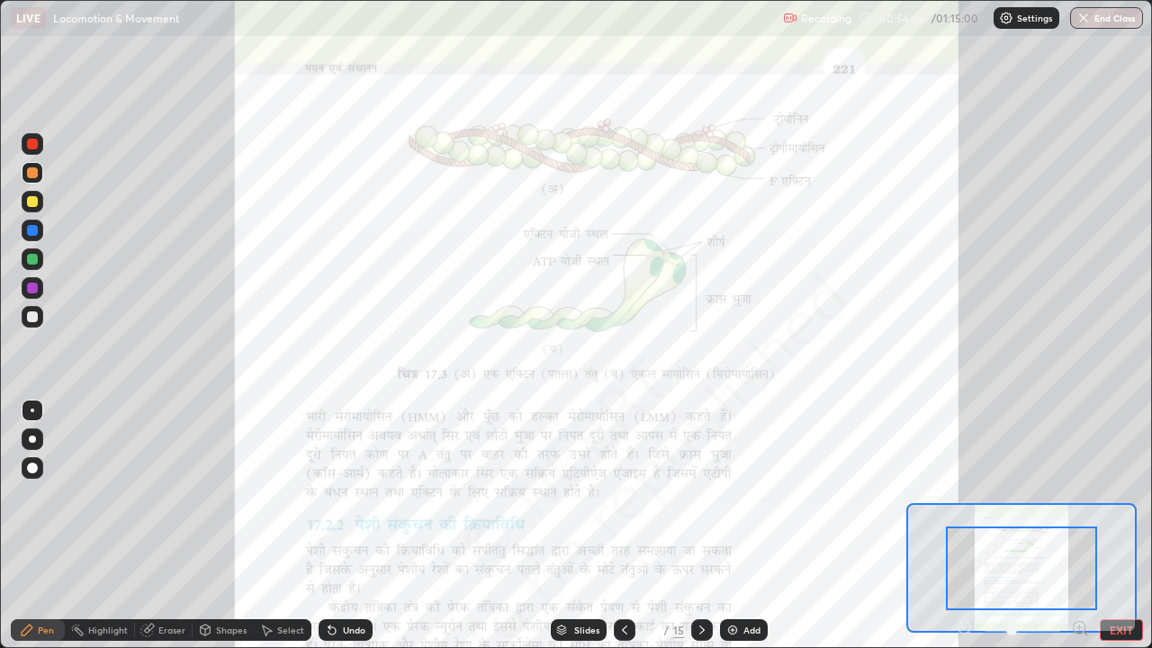
click at [1088, 24] on img "button" at bounding box center [1083, 18] width 14 height 14
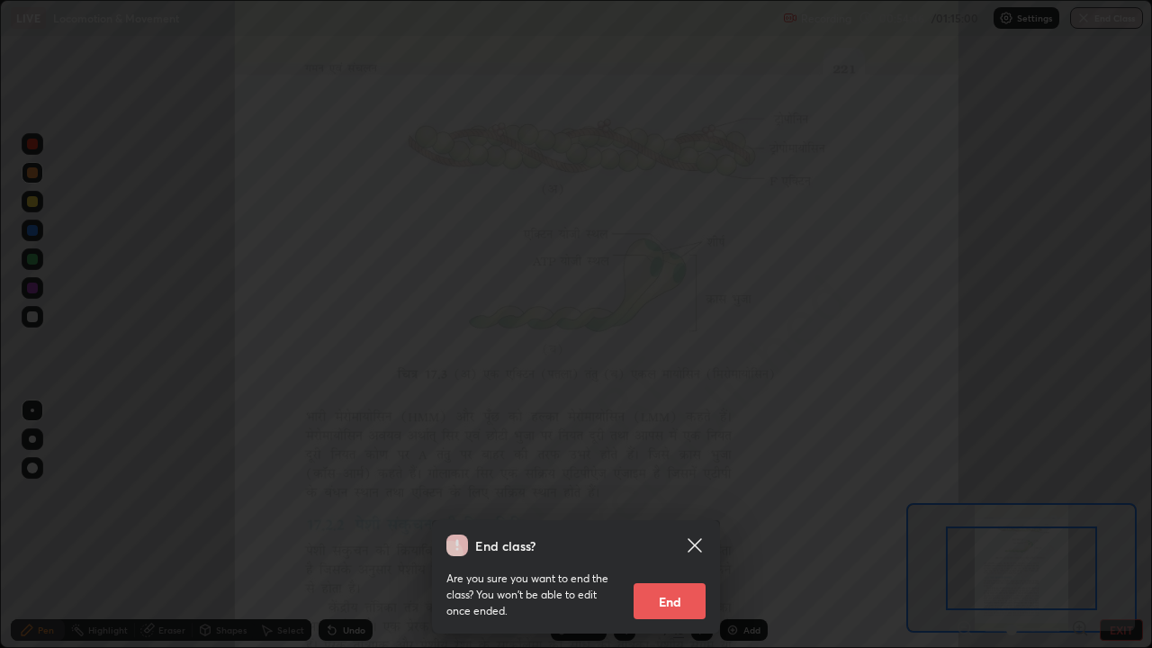
click at [680, 486] on button "End" at bounding box center [669, 601] width 72 height 36
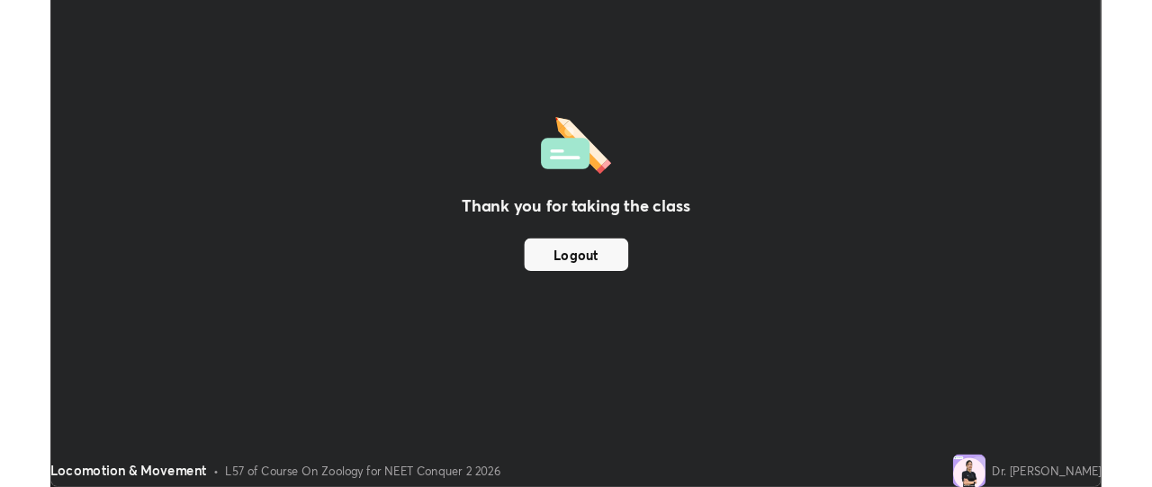
scroll to position [89484, 88819]
